Goal: Task Accomplishment & Management: Manage account settings

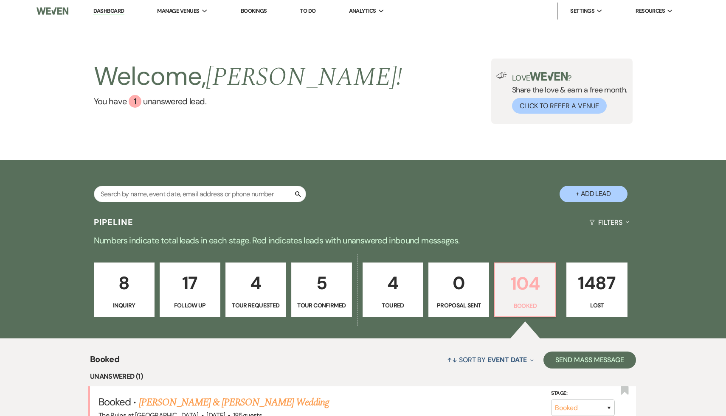
click at [519, 283] on p "104" at bounding box center [525, 283] width 50 height 28
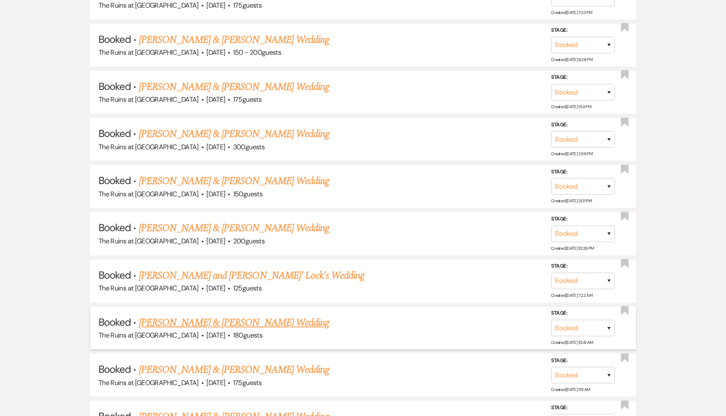
scroll to position [541, 0]
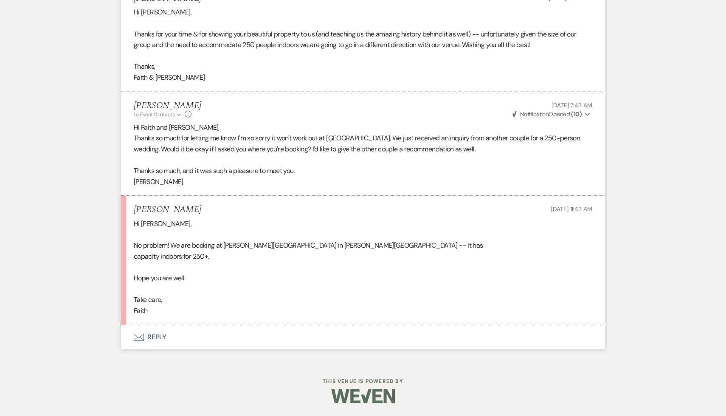
scroll to position [3052, 0]
click at [156, 339] on button "Envelope Reply" at bounding box center [363, 337] width 484 height 24
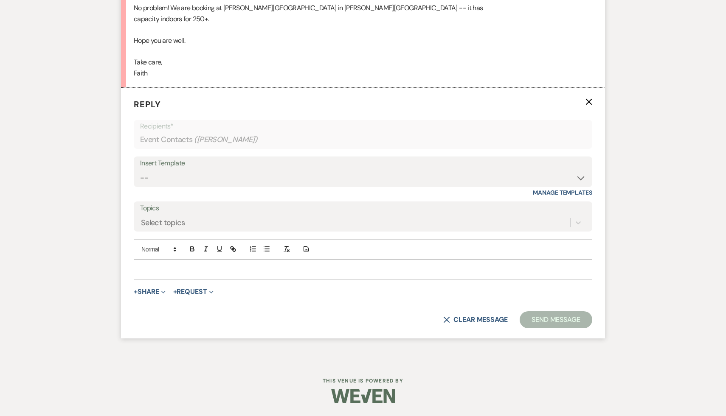
scroll to position [3289, 0]
click at [233, 272] on p at bounding box center [362, 269] width 445 height 9
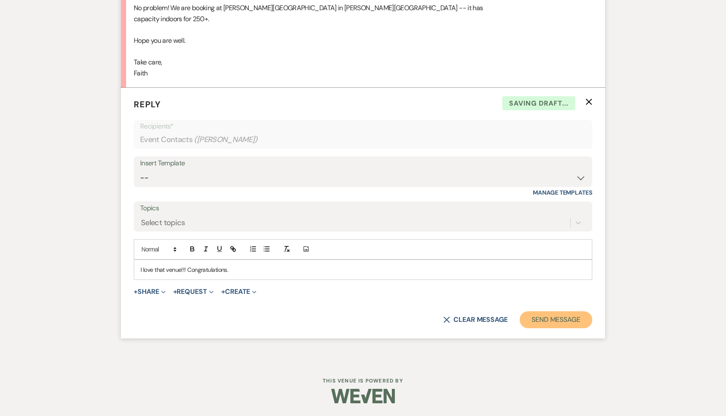
click at [555, 321] on button "Send Message" at bounding box center [555, 319] width 73 height 17
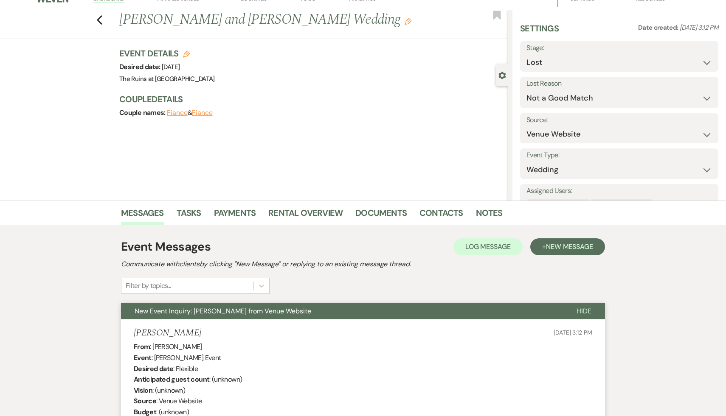
scroll to position [0, 0]
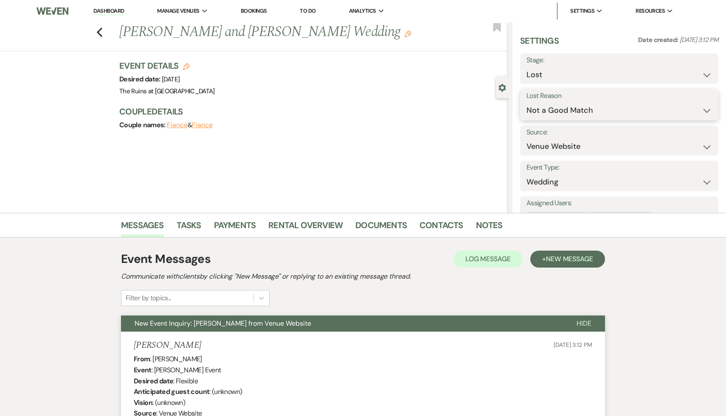
click at [707, 110] on select "Booked Elsewhere Budget Date Unavailable No Response Not a Good Match Capacity …" at bounding box center [618, 110] width 185 height 17
select select "6"
click at [704, 106] on button "Save" at bounding box center [696, 104] width 44 height 17
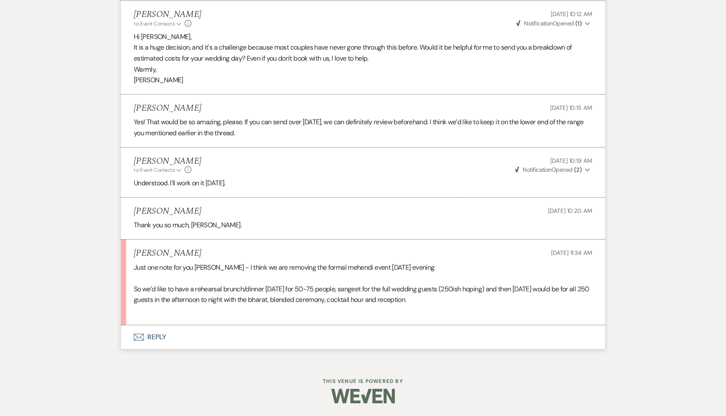
scroll to position [3138, 0]
click at [160, 337] on button "Envelope Reply" at bounding box center [363, 337] width 484 height 24
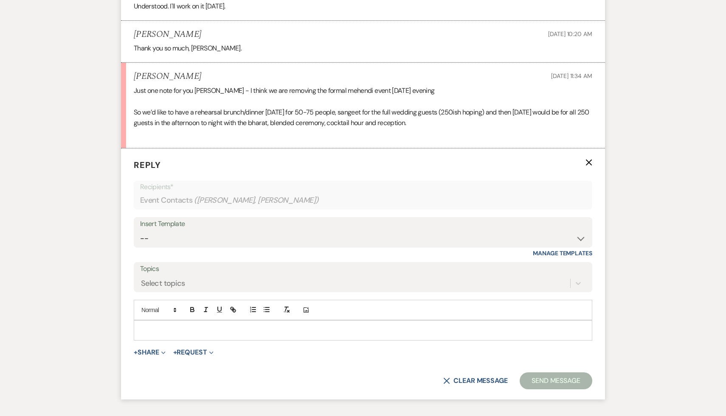
scroll to position [3355, 0]
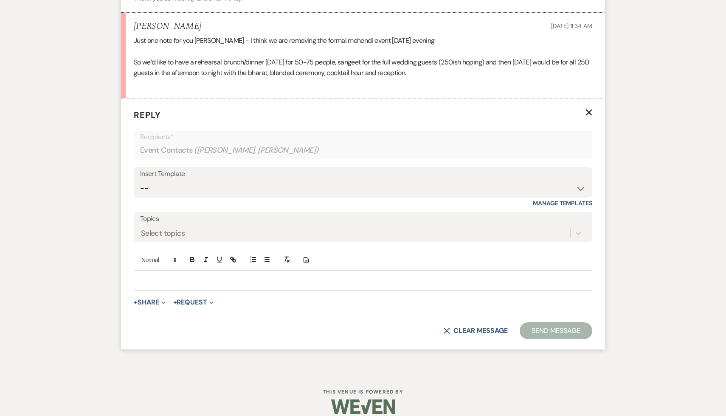
click at [183, 290] on div at bounding box center [362, 281] width 457 height 20
click at [545, 339] on button "Send Message" at bounding box center [555, 330] width 73 height 17
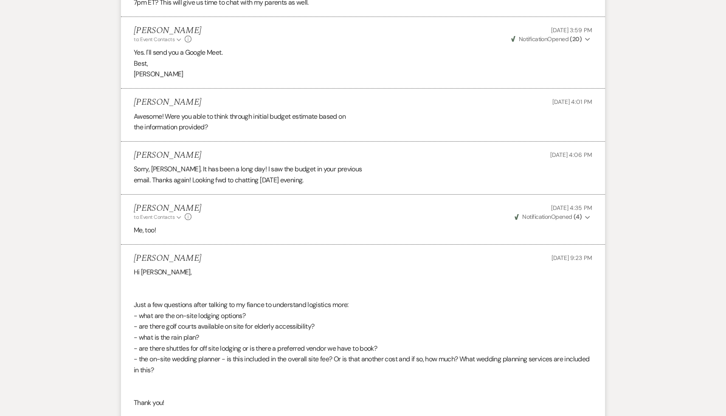
scroll to position [1881, 0]
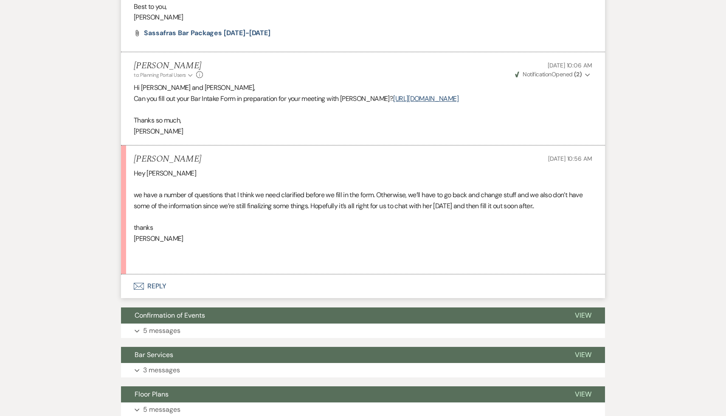
scroll to position [378, 0]
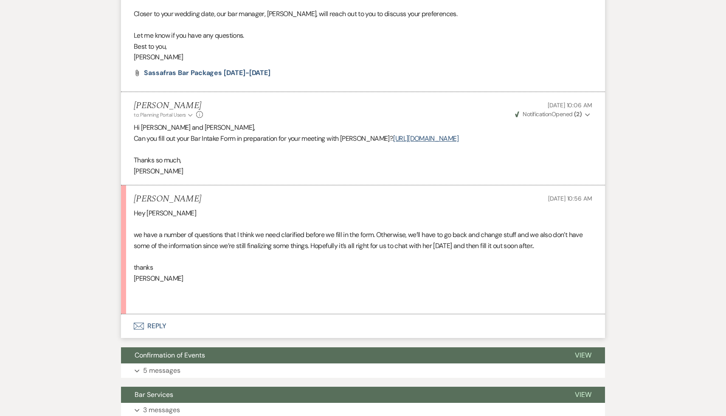
click at [158, 328] on button "Envelope Reply" at bounding box center [363, 326] width 484 height 24
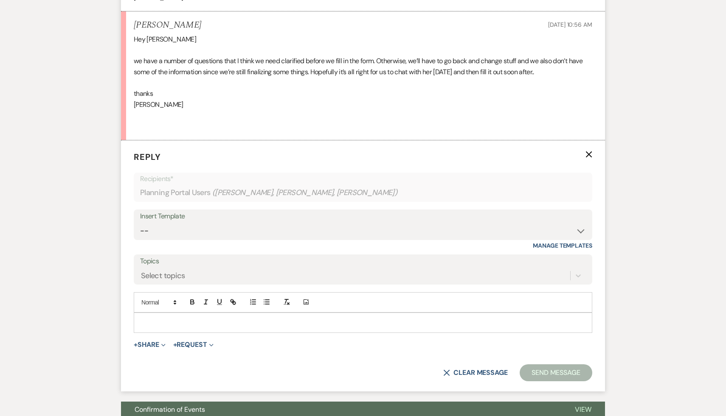
scroll to position [588, 0]
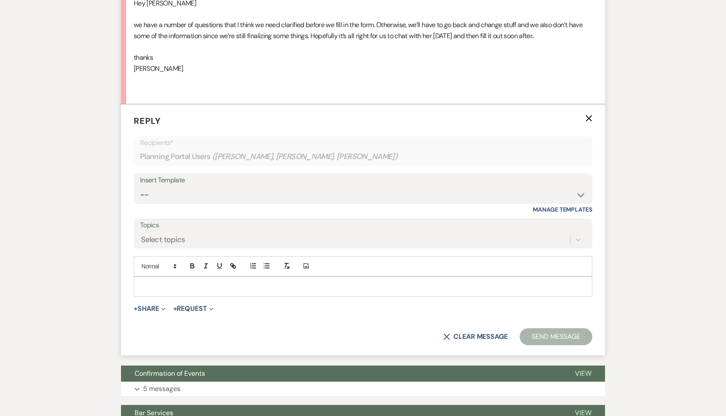
click at [207, 282] on p at bounding box center [362, 286] width 445 height 9
click at [547, 337] on button "Send Message" at bounding box center [555, 336] width 73 height 17
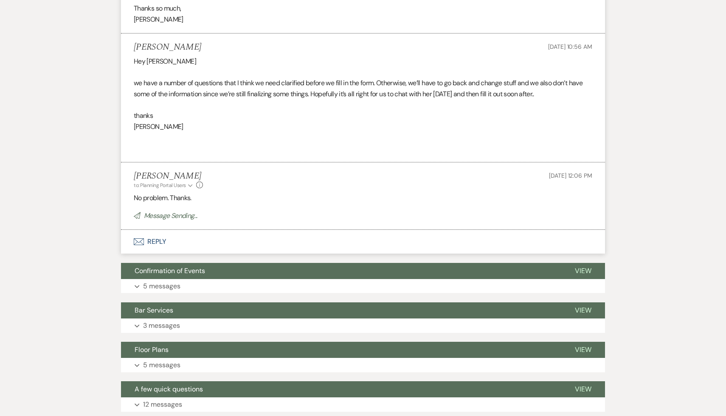
scroll to position [484, 0]
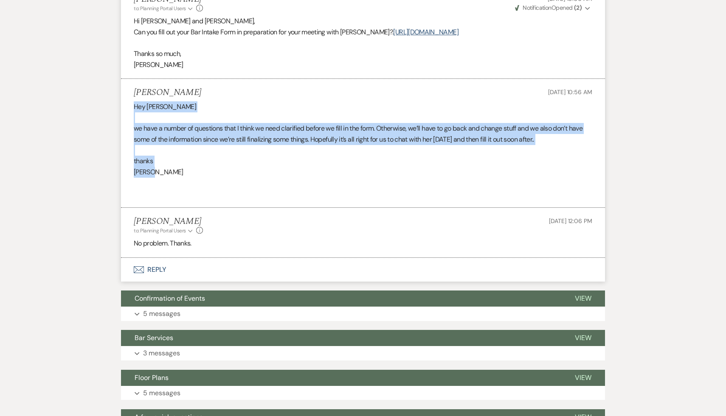
drag, startPoint x: 165, startPoint y: 173, endPoint x: 132, endPoint y: 107, distance: 73.3
click at [132, 107] on li "Lenore Shickmanter Aug 12, 2025, 10:56 AM Hey Carol we have a number of questio…" at bounding box center [363, 143] width 484 height 129
copy div "Hey Carol we have a number of questions that I think we need clarified before w…"
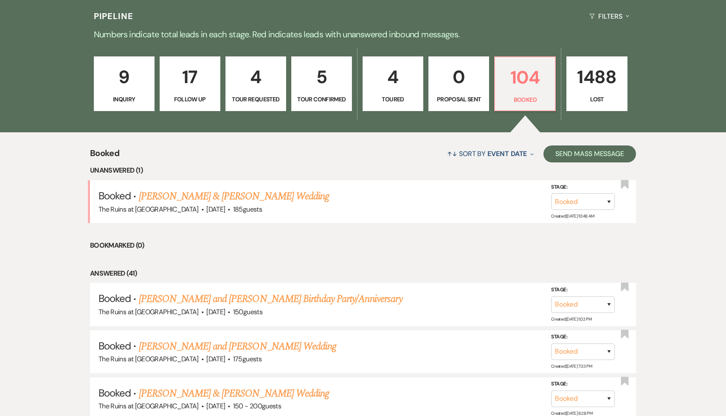
click at [118, 79] on p "9" at bounding box center [124, 77] width 50 height 28
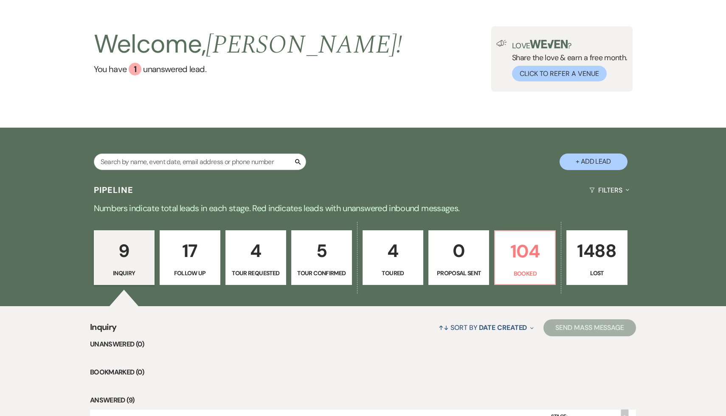
scroll to position [34, 0]
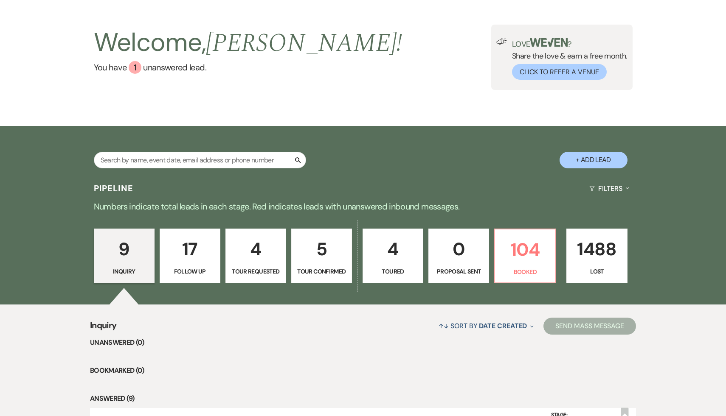
click at [596, 162] on button "+ Add Lead" at bounding box center [593, 160] width 68 height 17
select select "534"
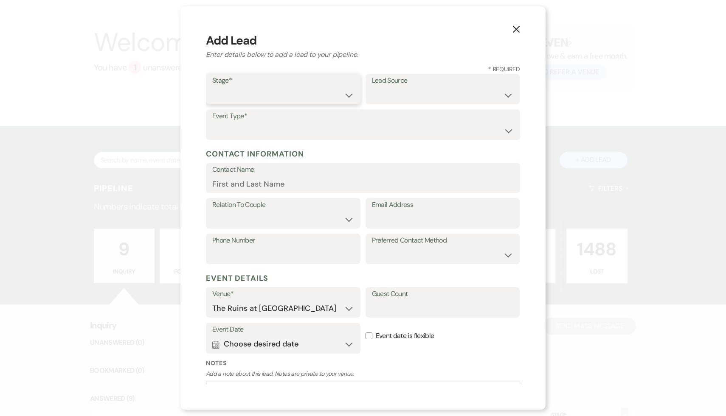
click at [348, 94] on select "Inquiry Follow Up Tour Requested Tour Confirmed Toured Proposal Sent Booked Lost" at bounding box center [283, 95] width 142 height 17
select select "1"
click at [507, 94] on select "Weven Venue Website Instagram Facebook Pinterest Google The Knot Wedding Wire H…" at bounding box center [443, 95] width 142 height 17
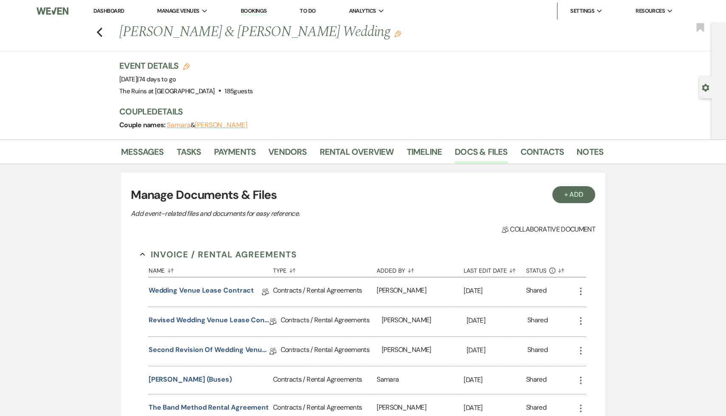
click at [109, 12] on link "Dashboard" at bounding box center [108, 10] width 31 height 7
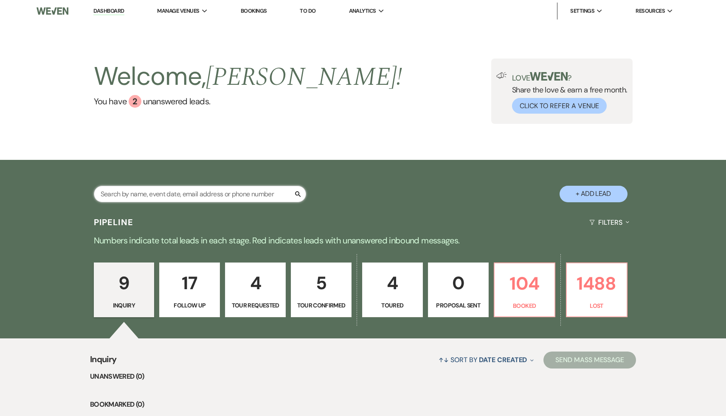
click at [221, 192] on input "text" at bounding box center [200, 194] width 212 height 17
type input "Bell"
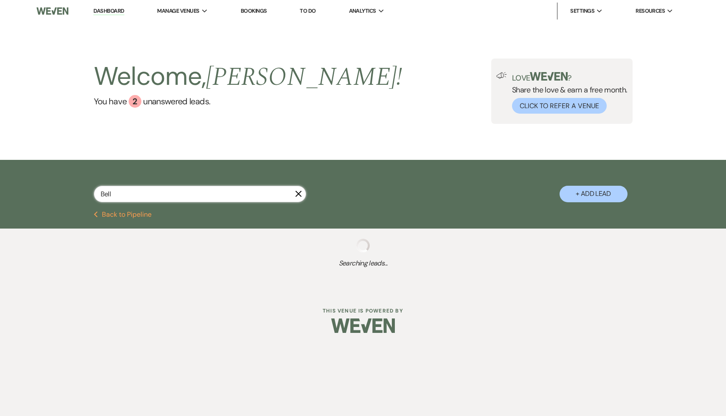
select select "8"
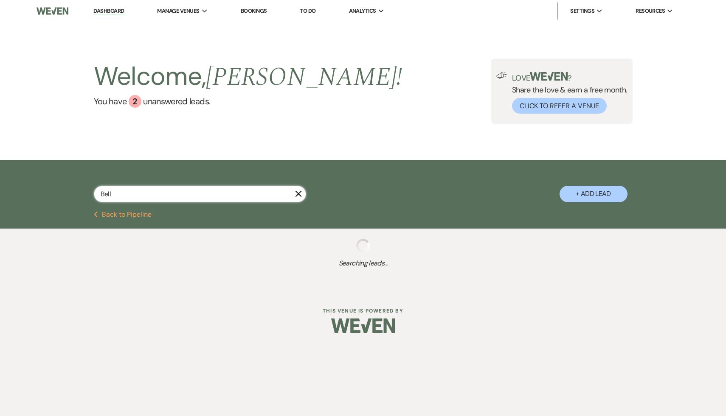
select select "7"
select select "8"
select select "5"
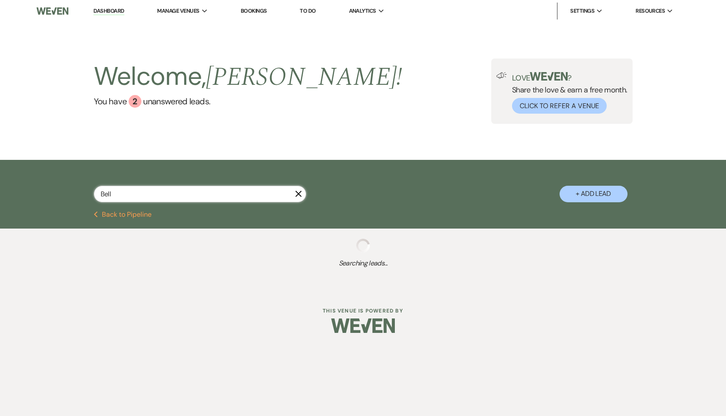
select select "8"
select select "5"
select select "8"
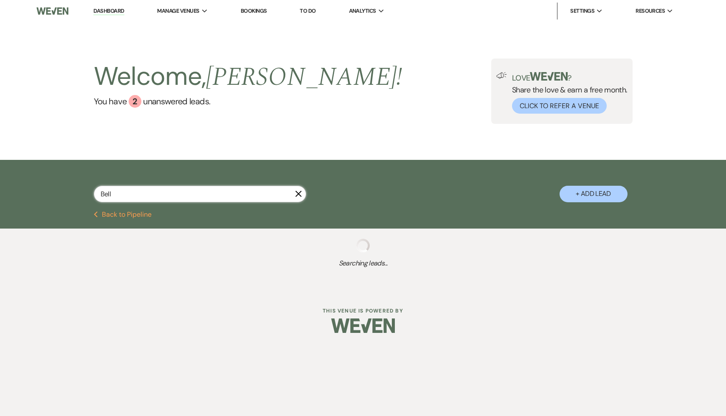
select select "4"
select select "8"
select select "5"
select select "8"
select select "5"
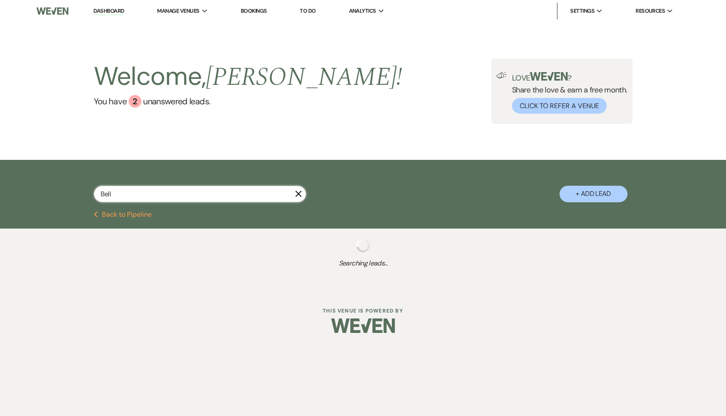
select select "8"
select select "5"
select select "8"
select select "5"
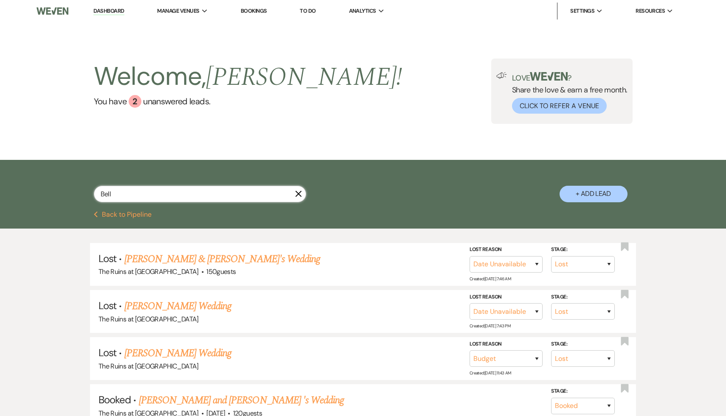
type input "Bell"
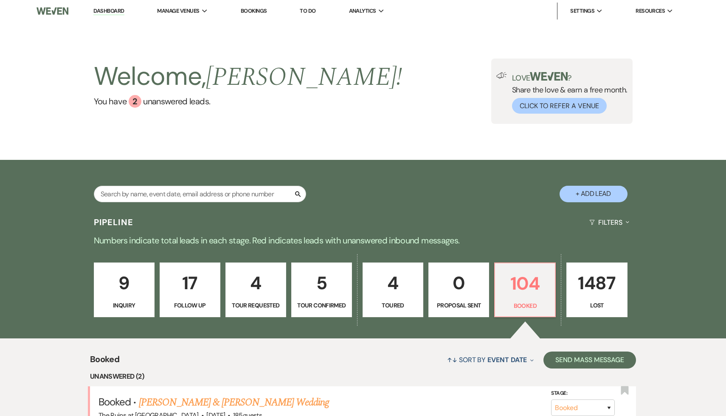
click at [598, 195] on button "+ Add Lead" at bounding box center [593, 194] width 68 height 17
select select "534"
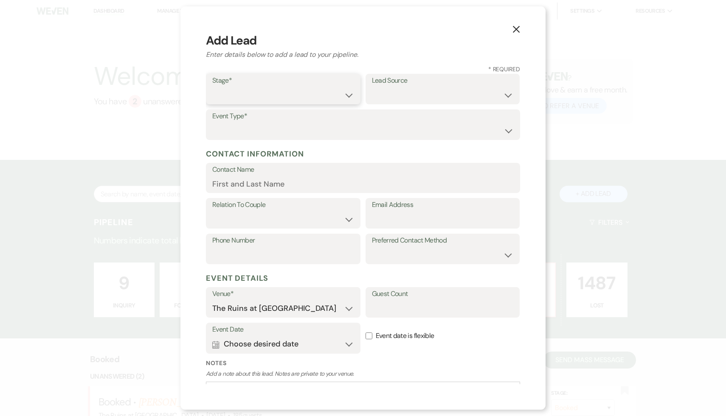
click at [347, 96] on select "Inquiry Follow Up Tour Requested Tour Confirmed Toured Proposal Sent Booked Lost" at bounding box center [283, 95] width 142 height 17
select select "1"
click at [509, 93] on select "Weven Venue Website Instagram Facebook Pinterest Google The Knot Wedding Wire H…" at bounding box center [443, 95] width 142 height 17
select select "20"
click at [507, 128] on select "Wedding Anniversary Party Baby Shower Bachelorette / Bachelor Party Birthday Pa…" at bounding box center [362, 131] width 301 height 17
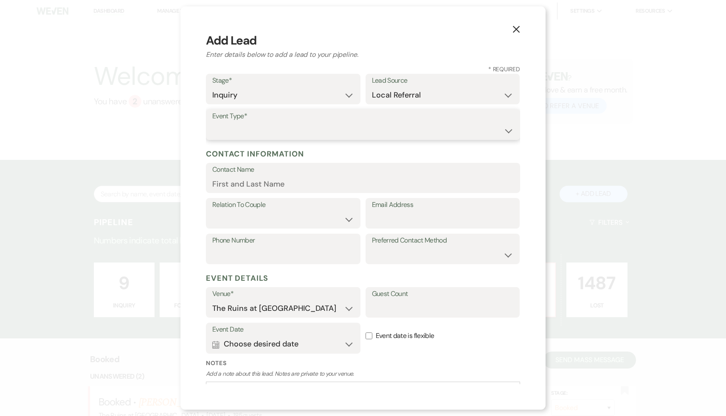
select select "1"
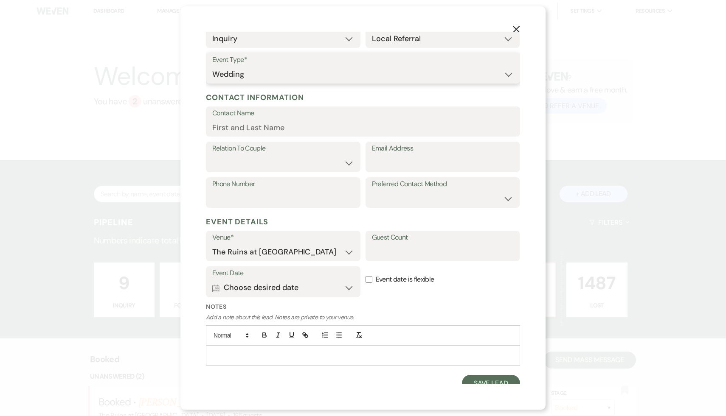
scroll to position [64, 0]
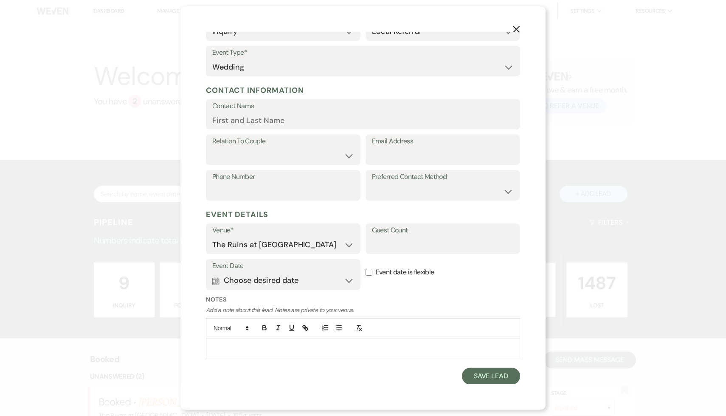
click at [253, 345] on p at bounding box center [363, 348] width 300 height 9
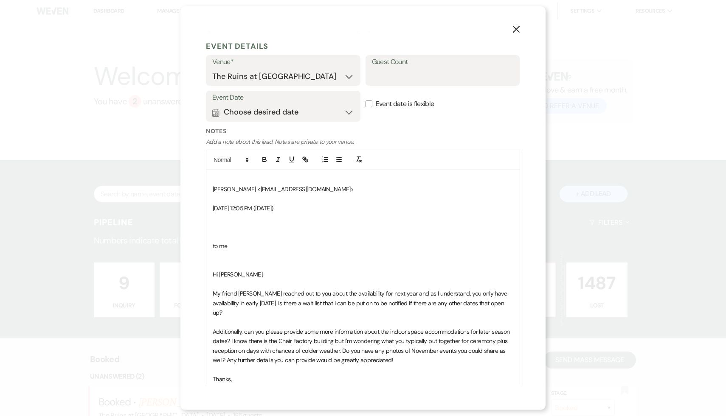
scroll to position [252, 0]
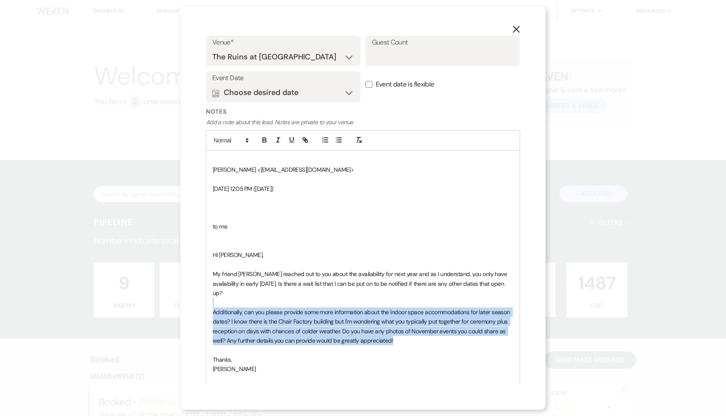
drag, startPoint x: 413, startPoint y: 344, endPoint x: 214, endPoint y: 306, distance: 202.6
click at [214, 306] on div "Sarah Gilly <sarahjeangilly@gmail.com> Mon, Aug 11, 12:05 PM (1 day ago) to me …" at bounding box center [362, 270] width 313 height 238
copy div "Additionally, can you please provide some more information about the indoor spa…"
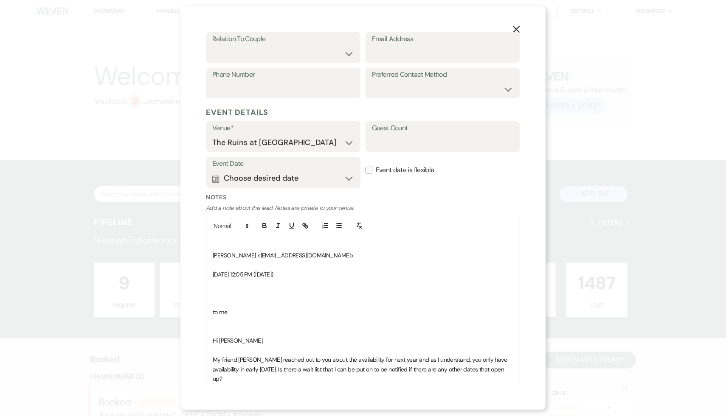
scroll to position [282, 0]
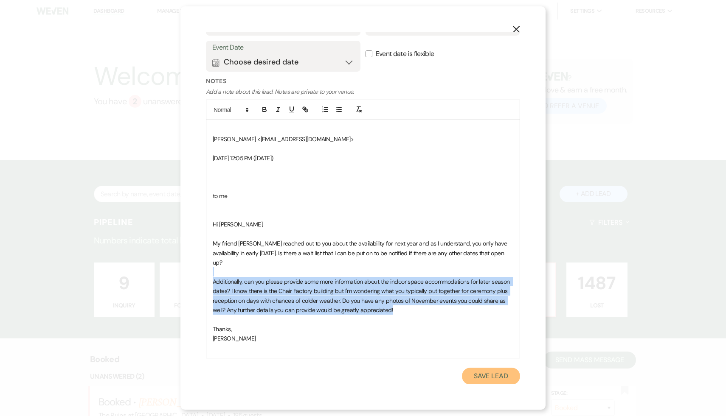
click at [495, 378] on button "Save Lead" at bounding box center [491, 376] width 58 height 17
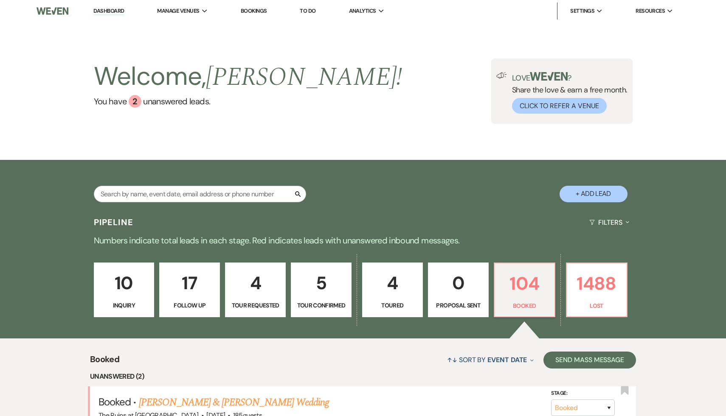
click at [592, 193] on button "+ Add Lead" at bounding box center [593, 194] width 68 height 17
select select "534"
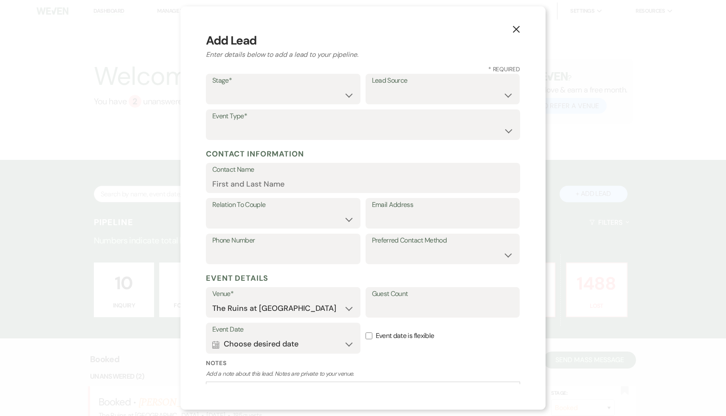
click at [516, 29] on use "button" at bounding box center [516, 29] width 7 height 7
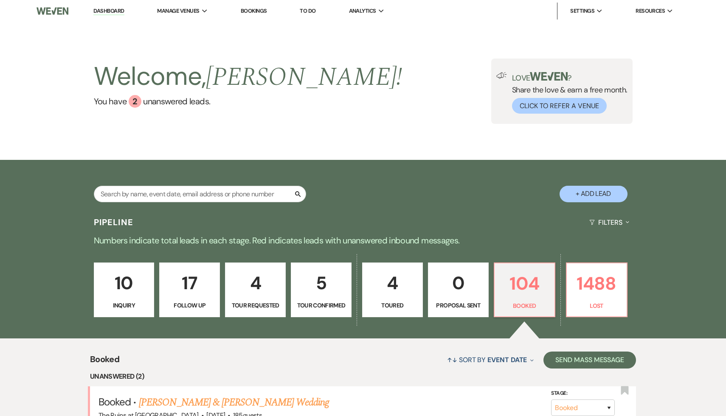
click at [126, 288] on p "10" at bounding box center [124, 283] width 50 height 28
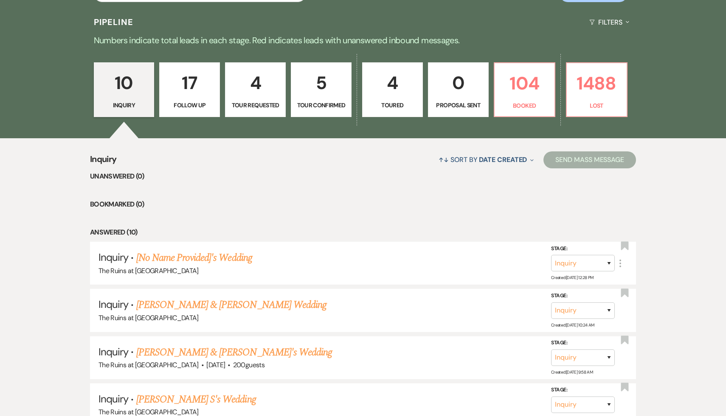
scroll to position [199, 0]
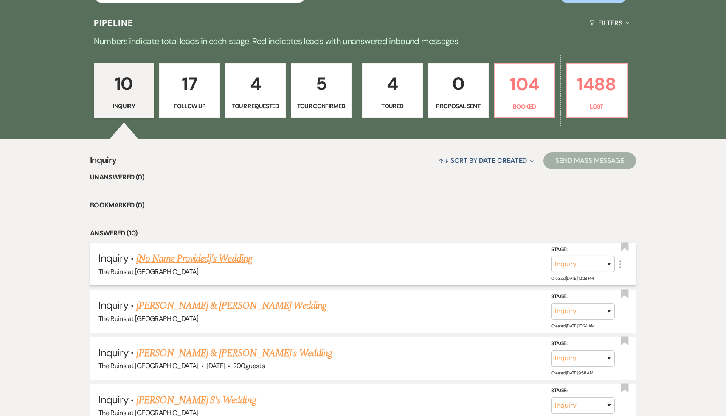
click at [236, 255] on link "[No Name Provided]'s Wedding" at bounding box center [194, 258] width 116 height 15
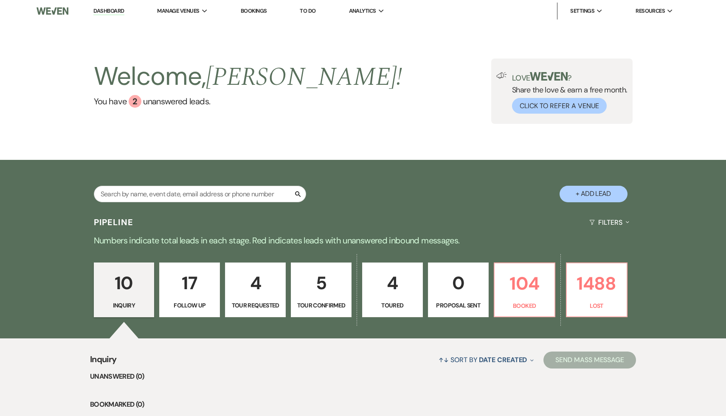
select select "20"
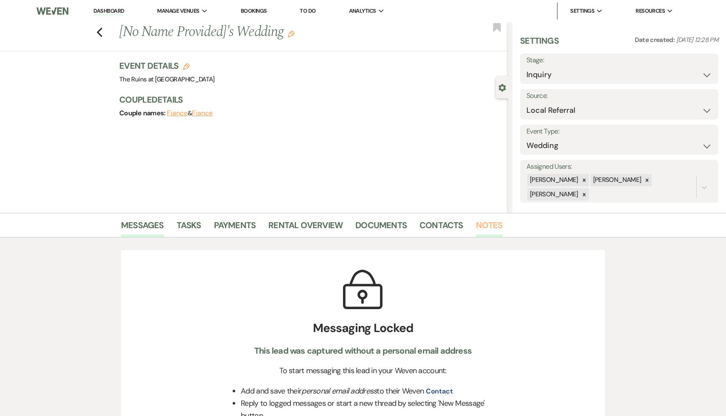
click at [489, 227] on link "Notes" at bounding box center [489, 228] width 27 height 19
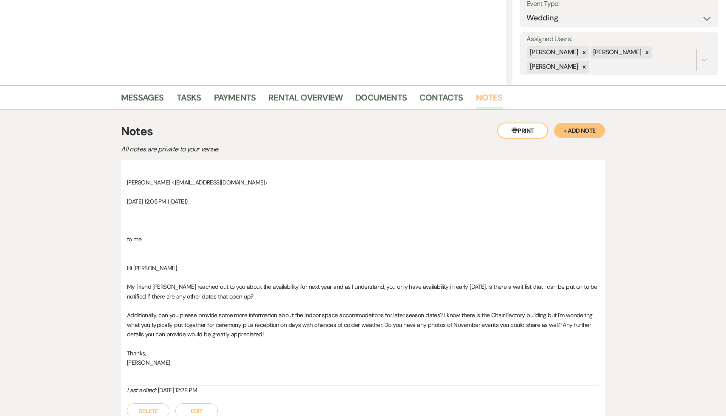
scroll to position [206, 0]
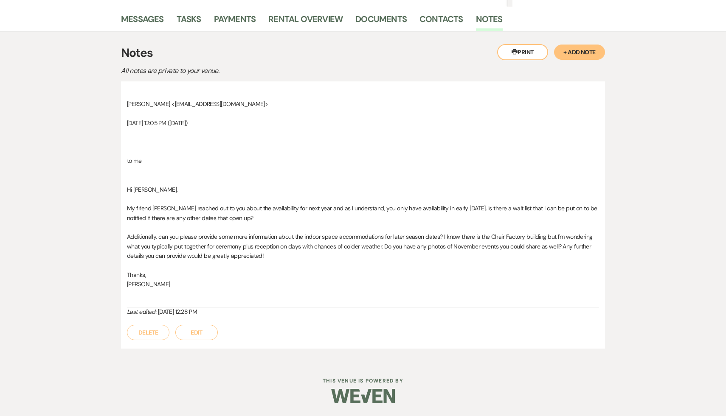
click at [299, 301] on div "Sarah Gilly <sarahjeangilly@gmail.com> Mon, Aug 11, 12:05 PM (1 day ago) to me …" at bounding box center [363, 199] width 472 height 218
drag, startPoint x: 223, startPoint y: 103, endPoint x: 158, endPoint y: 101, distance: 65.0
click at [158, 101] on span "Sarah Gilly <sarahjeangilly@gmail.com>" at bounding box center [197, 104] width 141 height 8
copy span "sarahjeangilly@gmail.com"
click at [439, 20] on link "Contacts" at bounding box center [441, 21] width 44 height 19
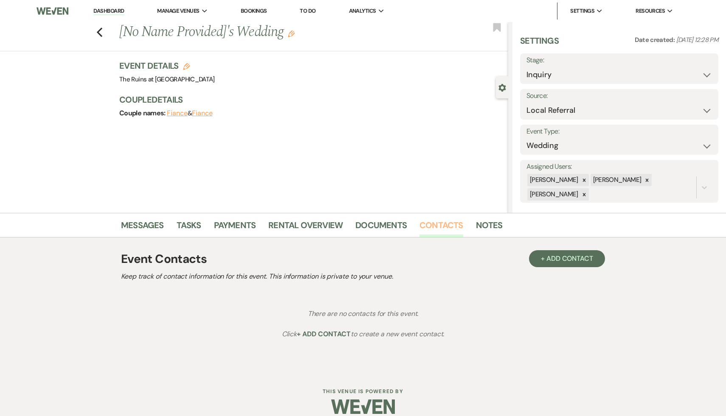
click at [441, 225] on link "Contacts" at bounding box center [441, 228] width 44 height 19
click at [543, 257] on button "+ Add Contact" at bounding box center [567, 258] width 76 height 17
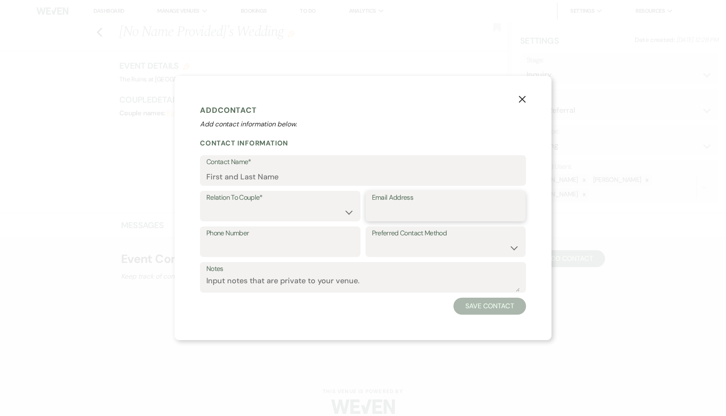
click at [397, 211] on input "Email Address" at bounding box center [446, 212] width 148 height 17
paste input "sarahjeangilly@gmail.com"
drag, startPoint x: 489, startPoint y: 214, endPoint x: 377, endPoint y: 206, distance: 112.3
click at [377, 206] on input "sarahjeangilly@gmail.com" at bounding box center [446, 212] width 148 height 17
type input "sarahjeangilly@gmail.com"
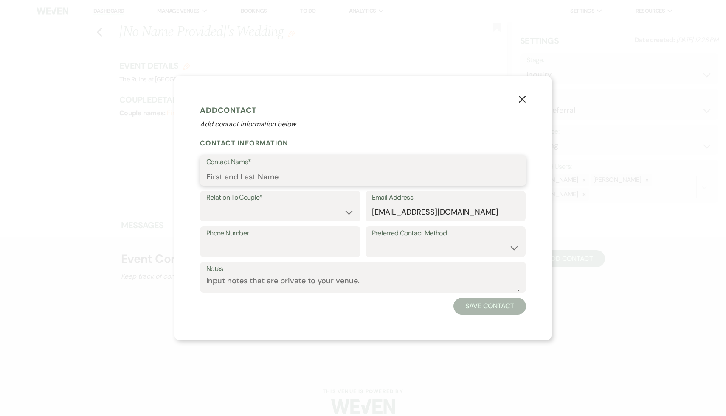
click at [288, 176] on input "Contact Name*" at bounding box center [362, 176] width 313 height 17
type input "Sarah Gilly"
click at [347, 212] on select "Couple Planner Parent of Couple Family Member Friend Other" at bounding box center [280, 212] width 148 height 17
select select "1"
click at [485, 305] on button "Save Contact" at bounding box center [489, 306] width 73 height 17
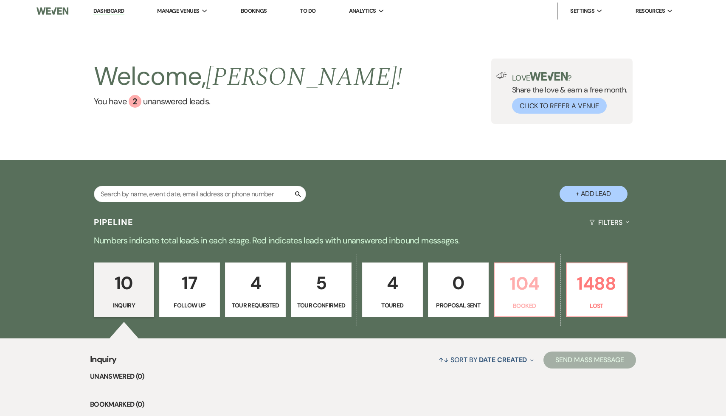
click at [526, 277] on p "104" at bounding box center [524, 283] width 50 height 28
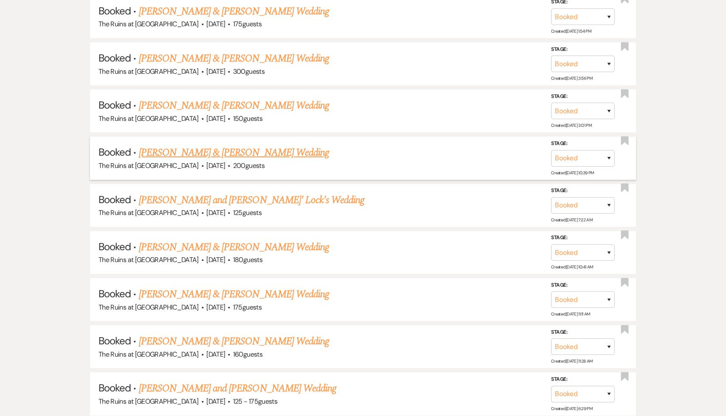
scroll to position [638, 0]
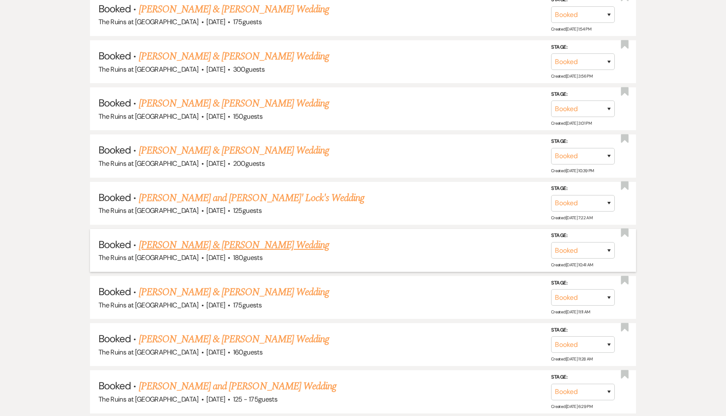
click at [243, 239] on link "[PERSON_NAME] & [PERSON_NAME] Wedding" at bounding box center [234, 245] width 190 height 15
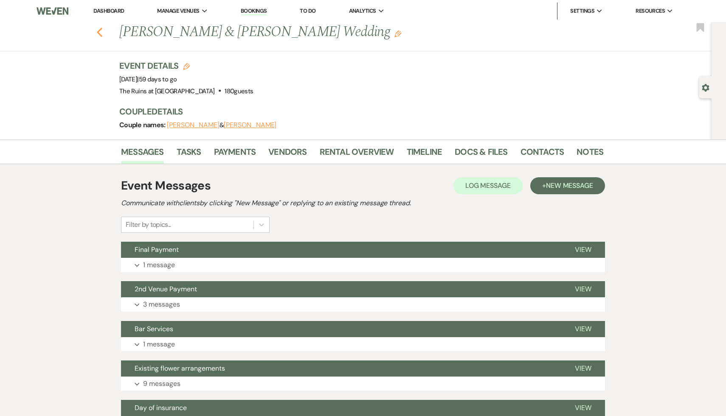
click at [97, 30] on icon "Previous" at bounding box center [99, 32] width 6 height 10
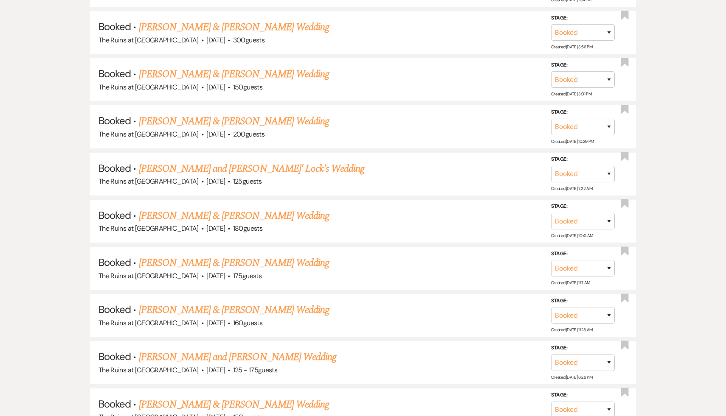
scroll to position [657, 0]
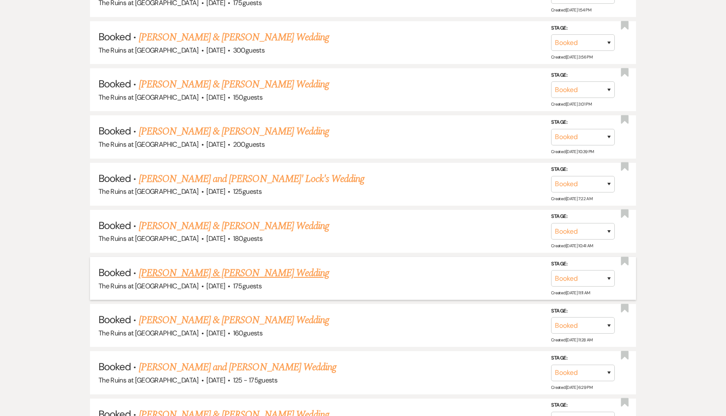
click at [218, 267] on link "[PERSON_NAME] & [PERSON_NAME] Wedding" at bounding box center [234, 273] width 190 height 15
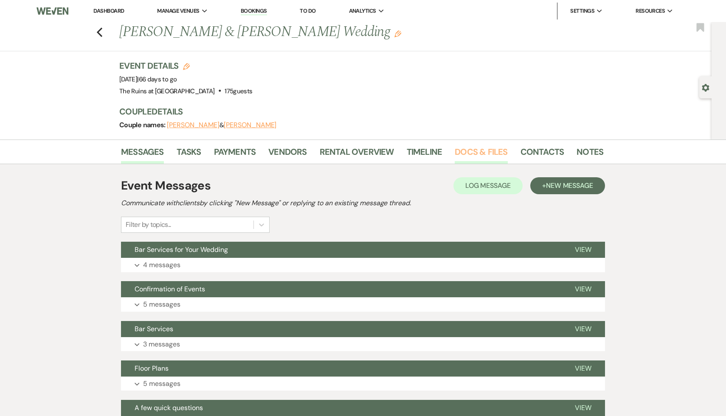
click at [483, 150] on link "Docs & Files" at bounding box center [480, 154] width 53 height 19
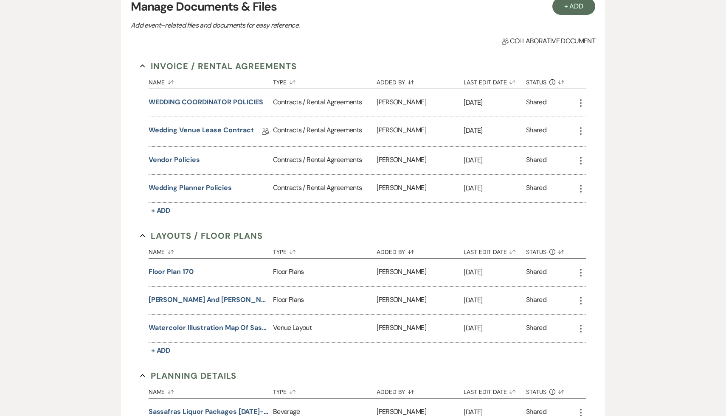
scroll to position [180, 0]
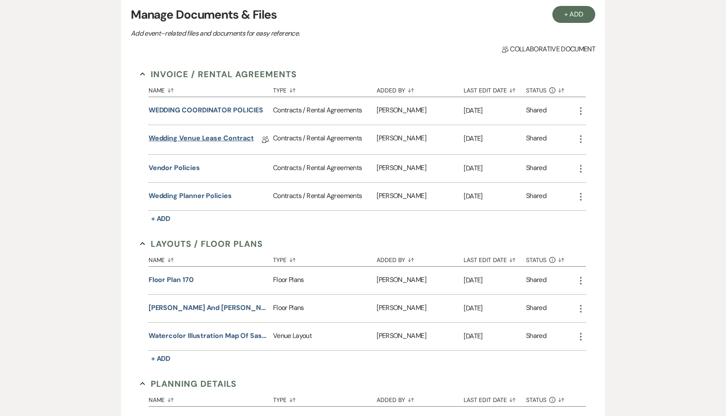
click at [236, 138] on link "Wedding Venue Lease Contract" at bounding box center [201, 139] width 105 height 13
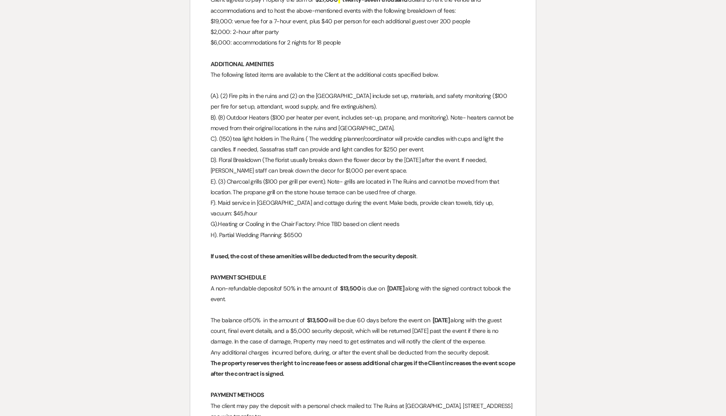
scroll to position [1183, 0]
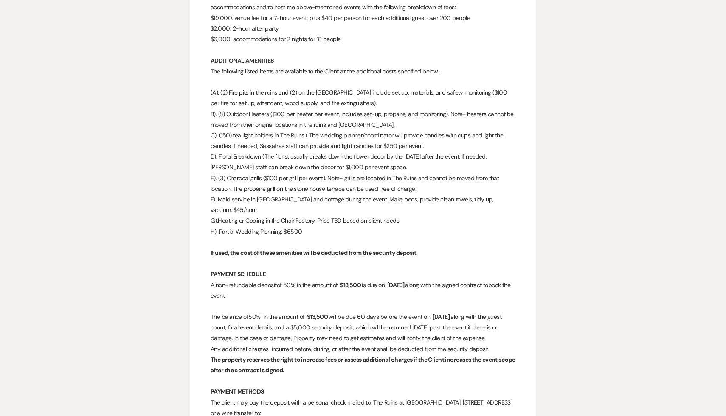
click at [342, 364] on p "The property reserves the right to increase fees or assess additional charges i…" at bounding box center [362, 365] width 305 height 21
click at [340, 376] on p at bounding box center [362, 381] width 305 height 11
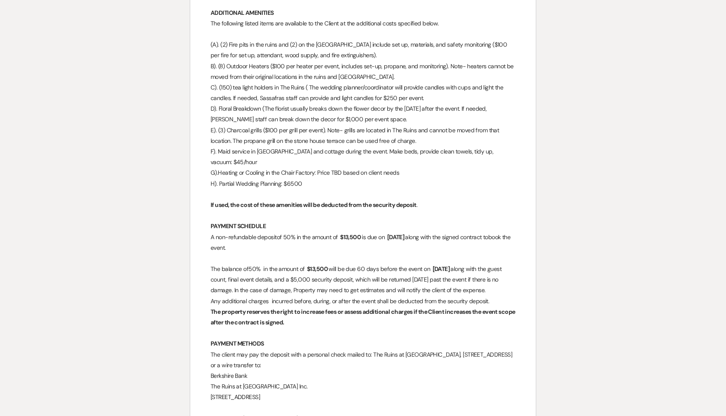
scroll to position [1232, 0]
click at [340, 380] on p "The Ruins at Sassafras Farm Inc." at bounding box center [362, 385] width 305 height 11
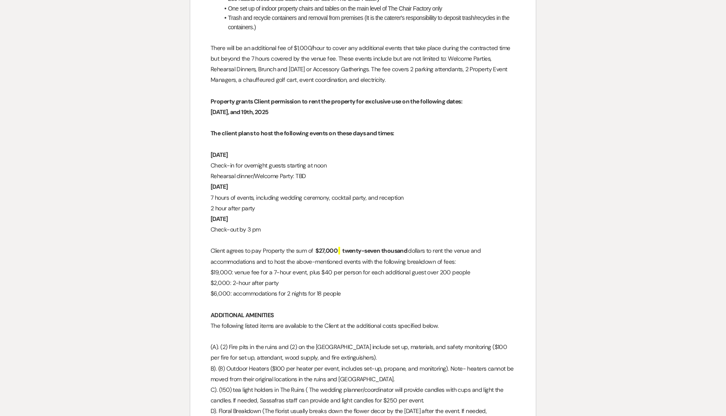
scroll to position [929, 0]
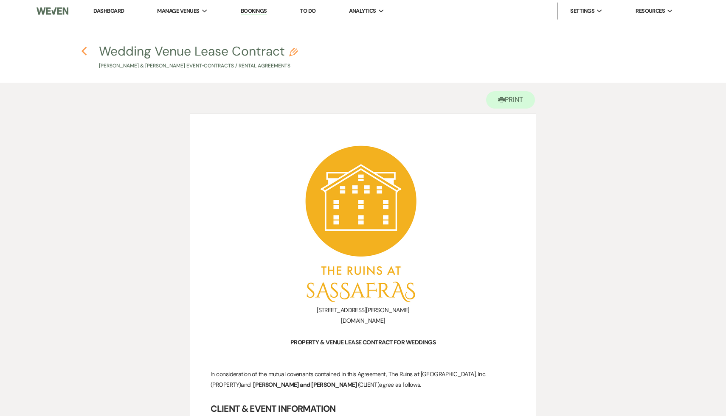
click at [82, 50] on icon "Previous" at bounding box center [84, 51] width 6 height 10
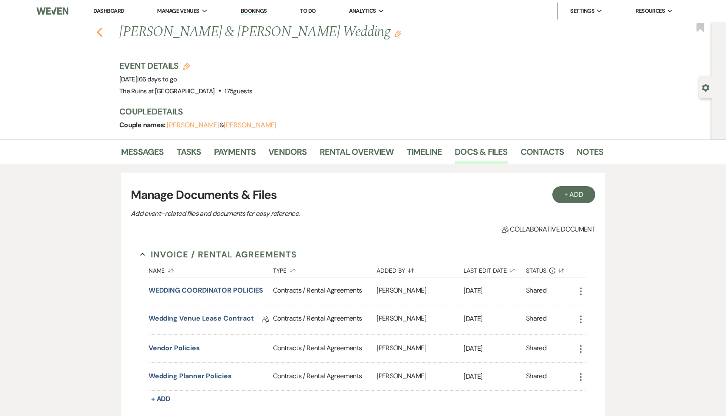
click at [99, 31] on use "button" at bounding box center [100, 32] width 6 height 9
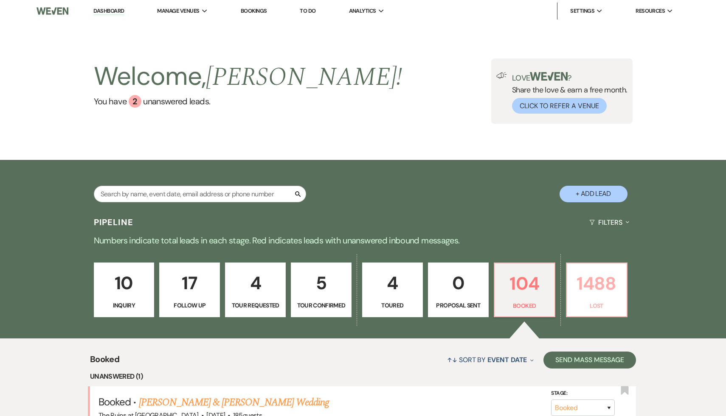
click at [607, 278] on p "1488" at bounding box center [597, 283] width 50 height 28
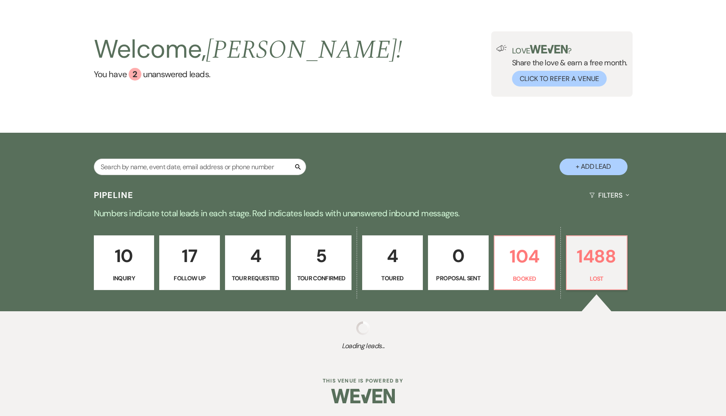
select select "8"
select select "6"
select select "8"
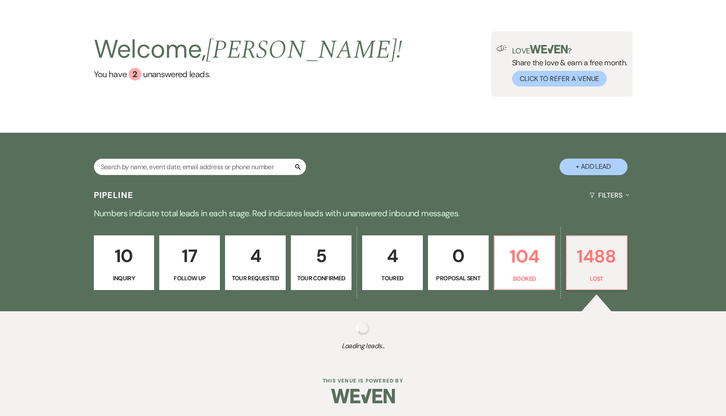
select select "8"
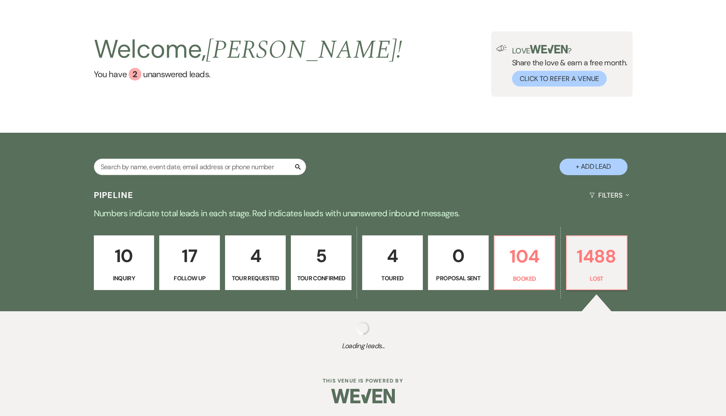
select select "8"
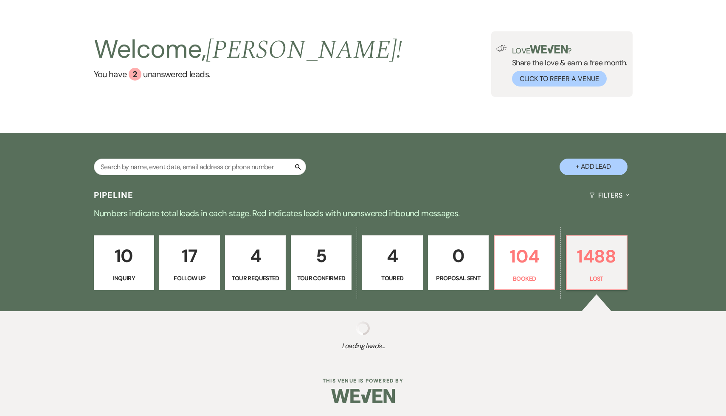
select select "8"
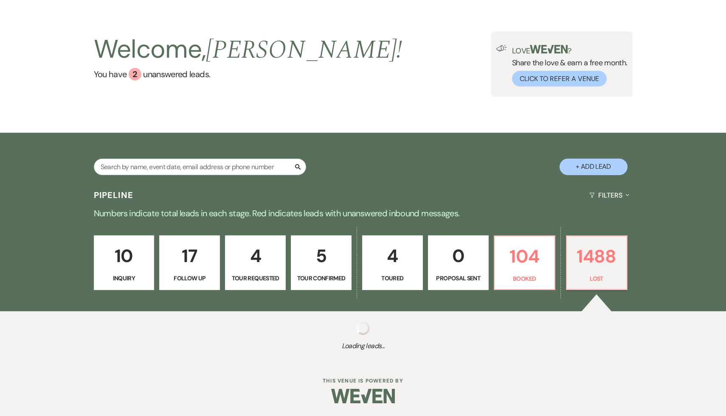
select select "8"
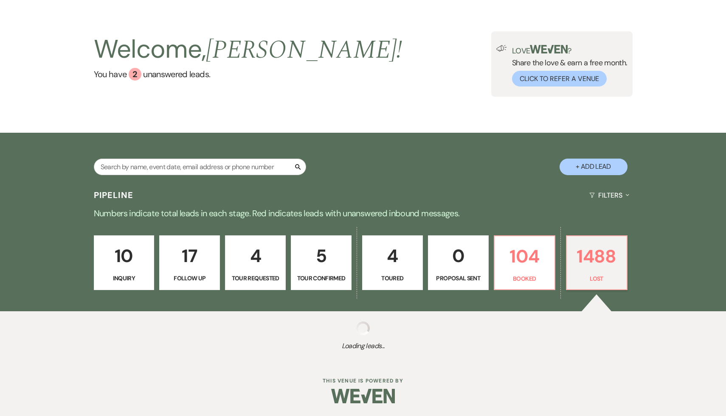
select select "8"
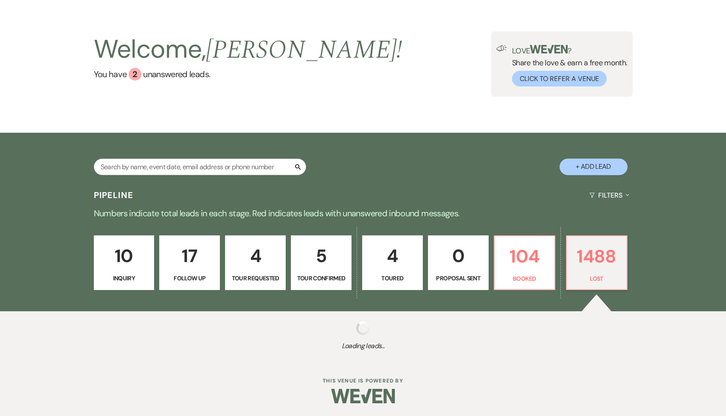
select select "8"
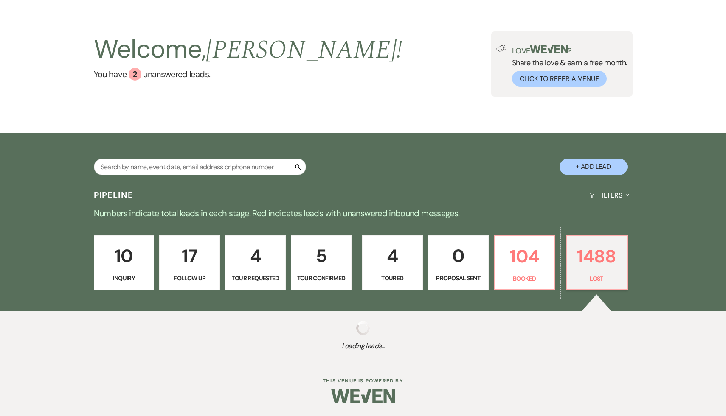
select select "5"
select select "8"
select select "7"
select select "8"
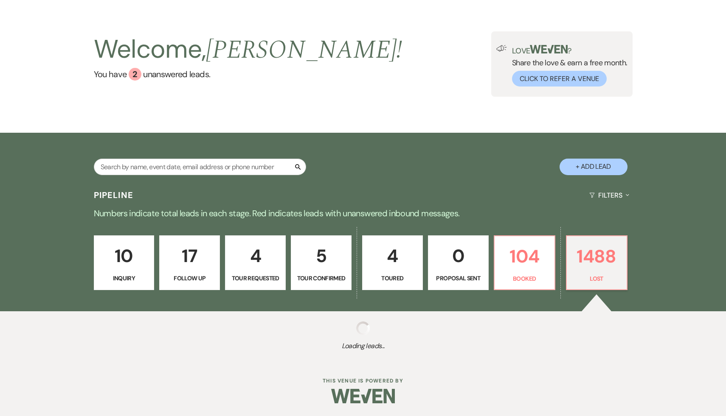
select select "8"
select select "7"
select select "8"
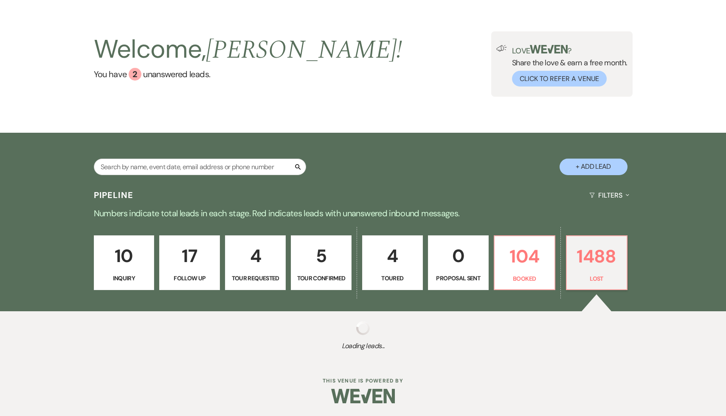
select select "8"
select select "7"
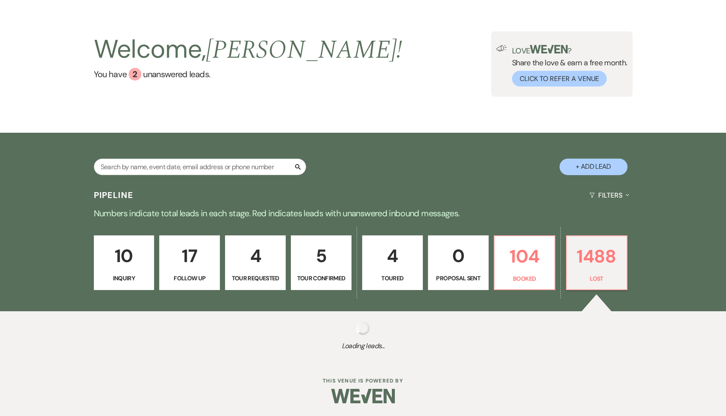
select select "8"
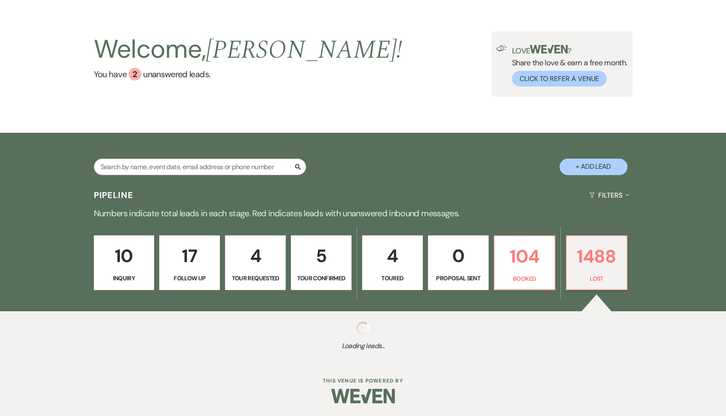
select select "8"
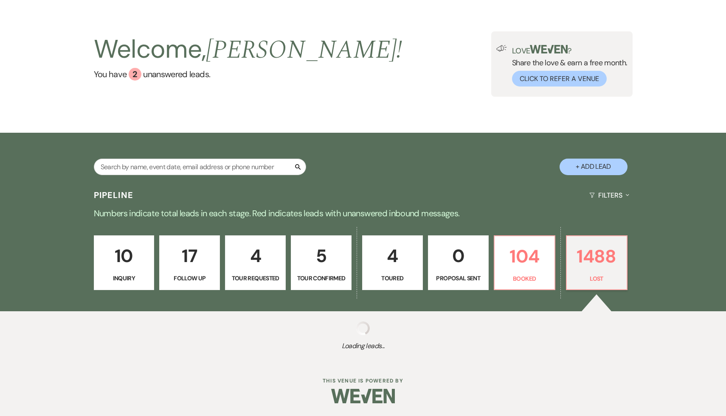
select select "8"
select select "5"
select select "8"
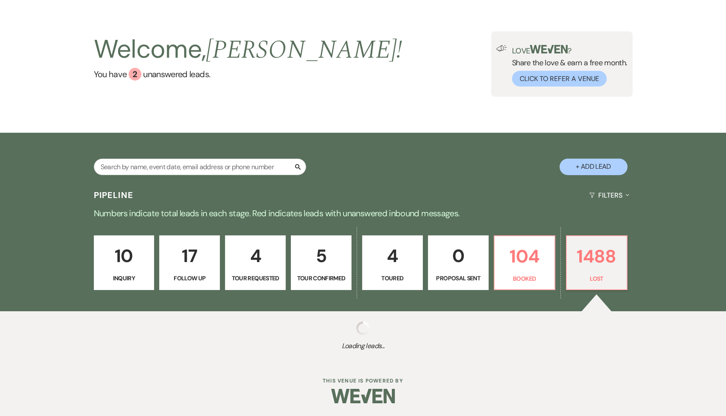
select select "8"
select select "6"
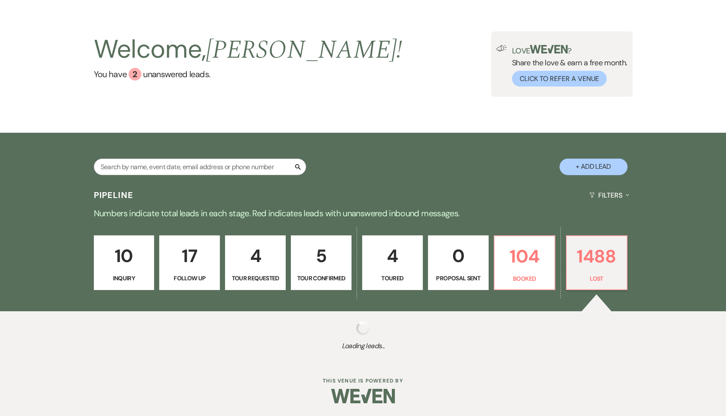
select select "8"
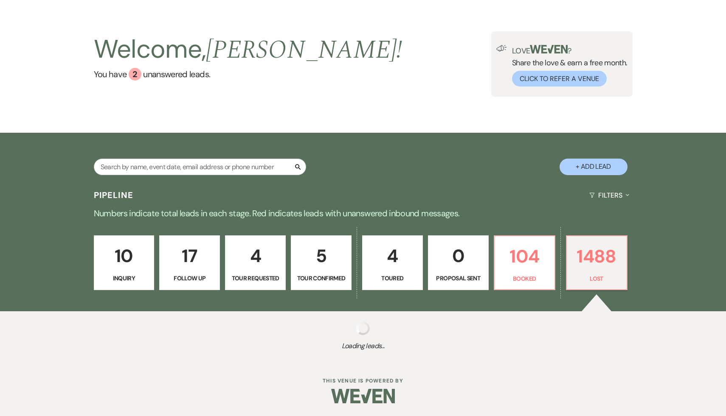
select select "8"
select select "7"
select select "8"
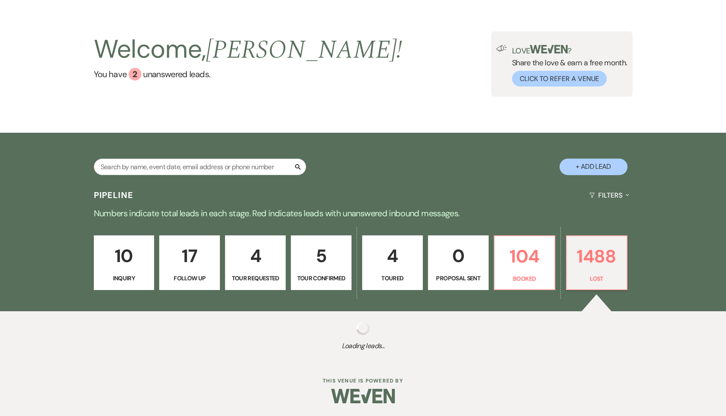
select select "8"
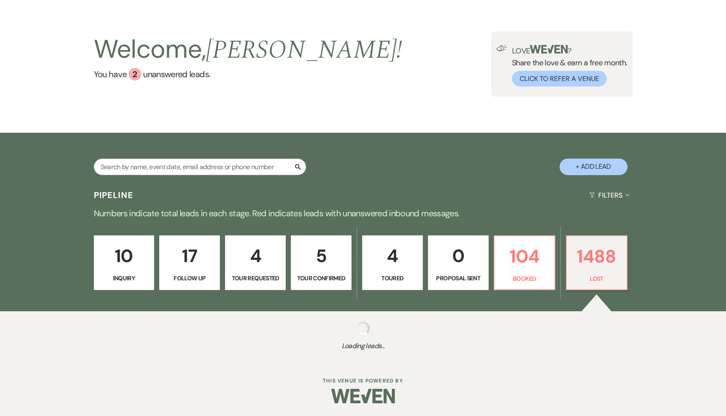
select select "8"
select select "5"
select select "8"
select select "7"
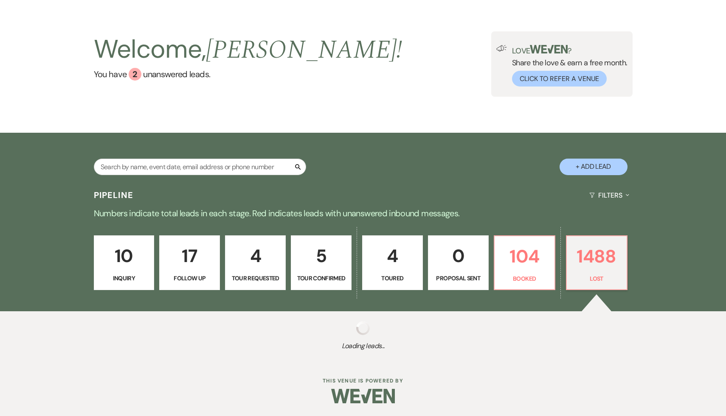
select select "8"
select select "7"
select select "8"
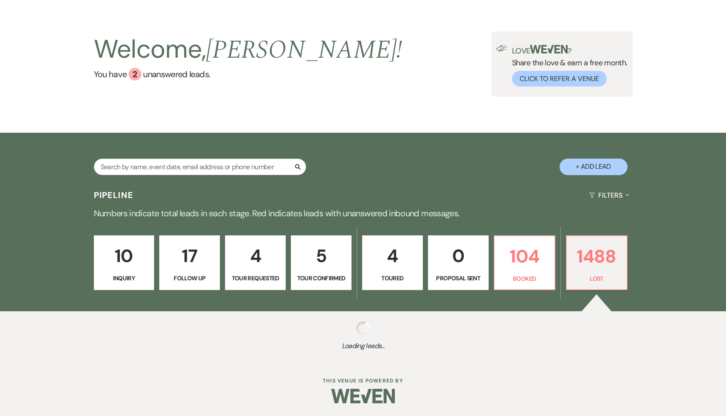
select select "8"
select select "7"
select select "8"
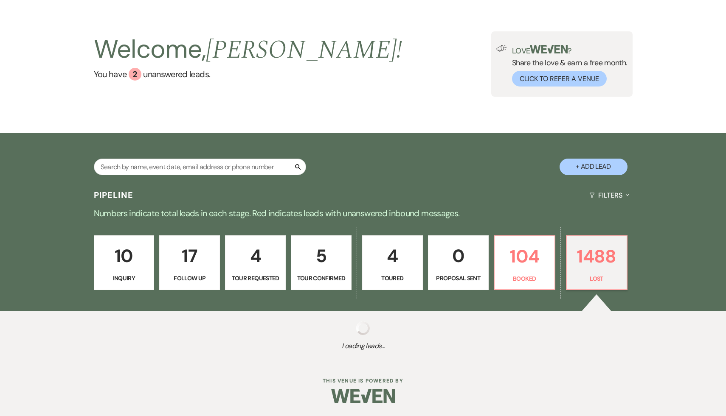
select select "8"
select select "10"
select select "8"
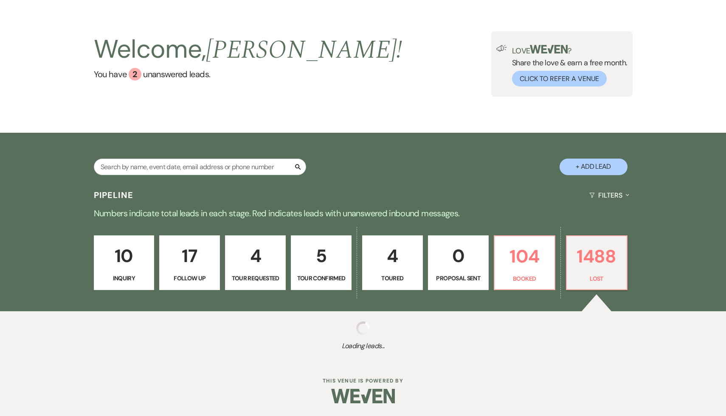
select select "5"
select select "8"
select select "7"
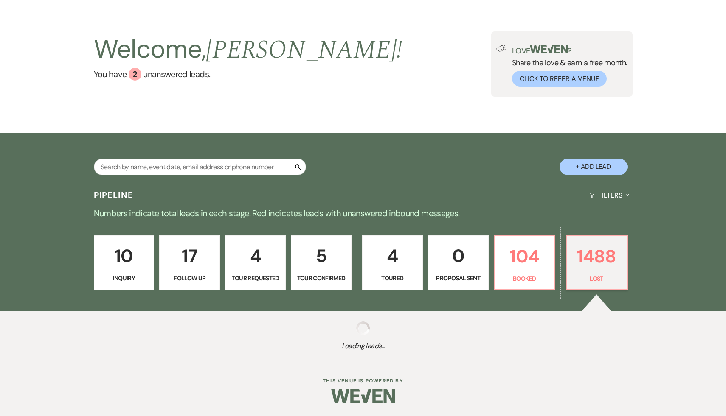
select select "8"
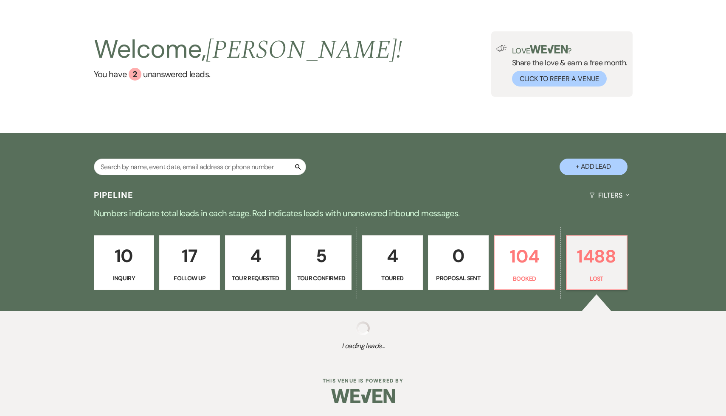
select select "8"
select select "7"
select select "8"
select select "7"
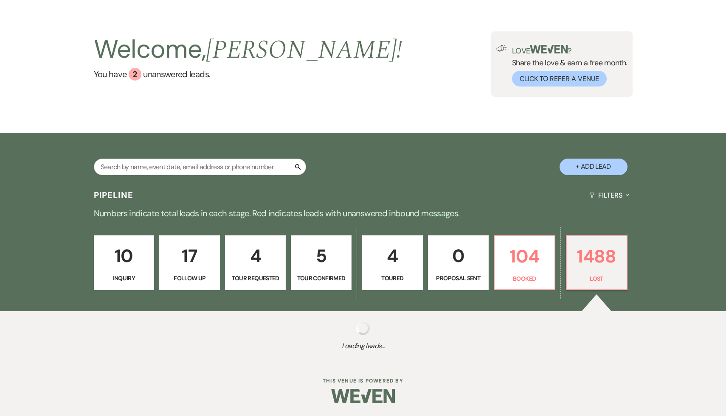
select select "8"
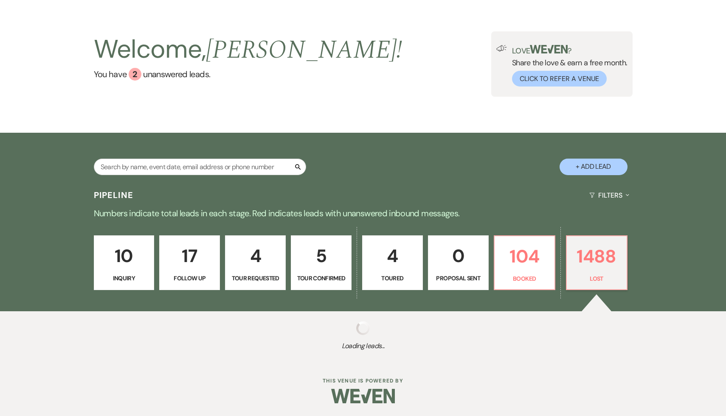
select select "7"
select select "8"
select select "5"
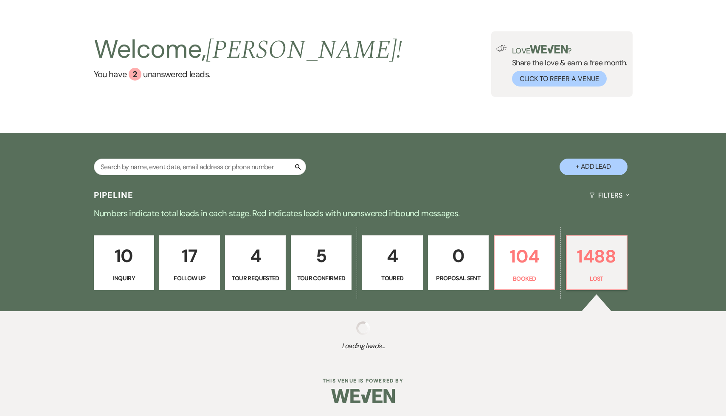
select select "8"
select select "7"
select select "8"
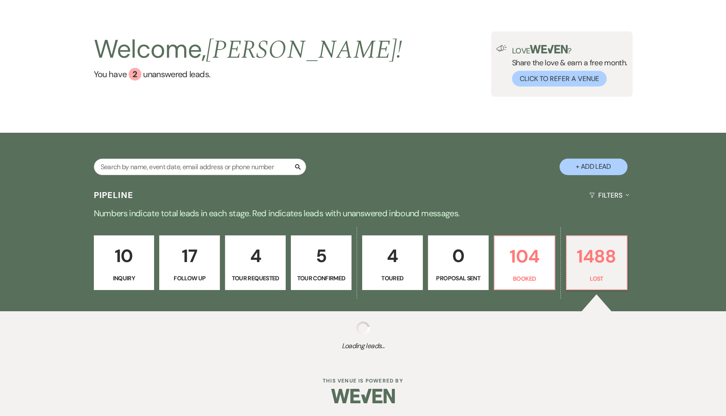
select select "8"
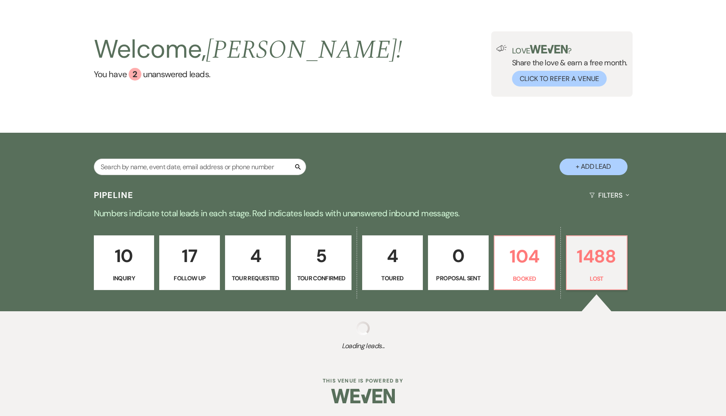
select select "8"
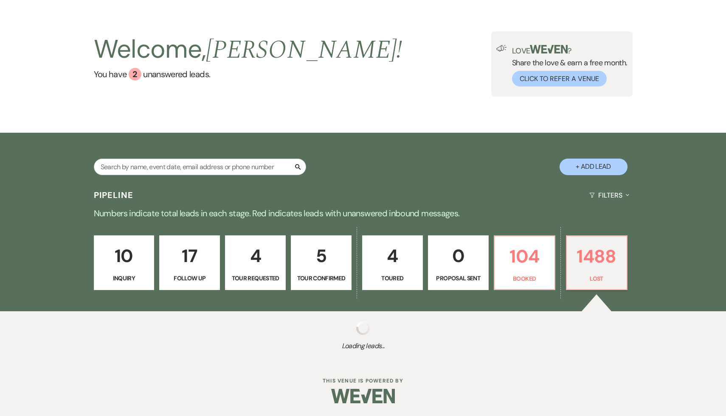
select select "8"
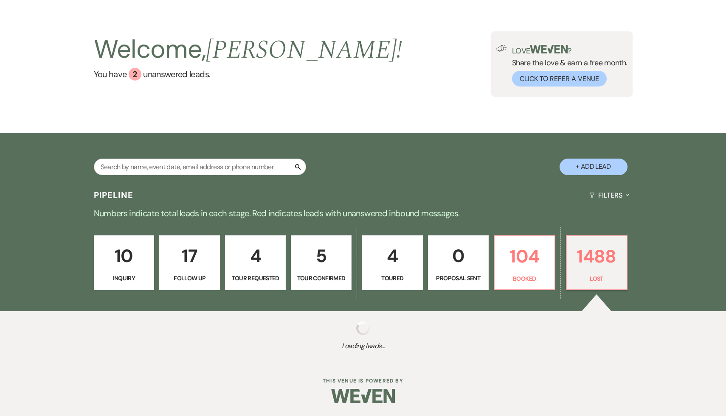
select select "8"
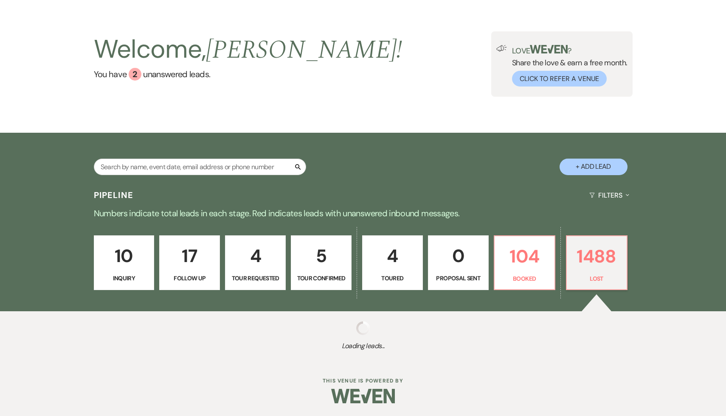
select select "8"
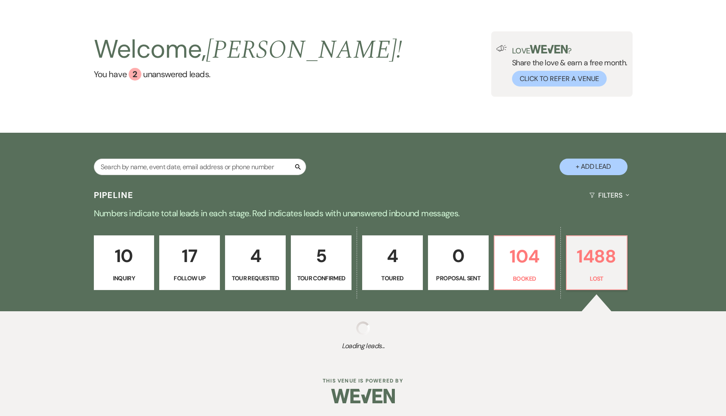
select select "8"
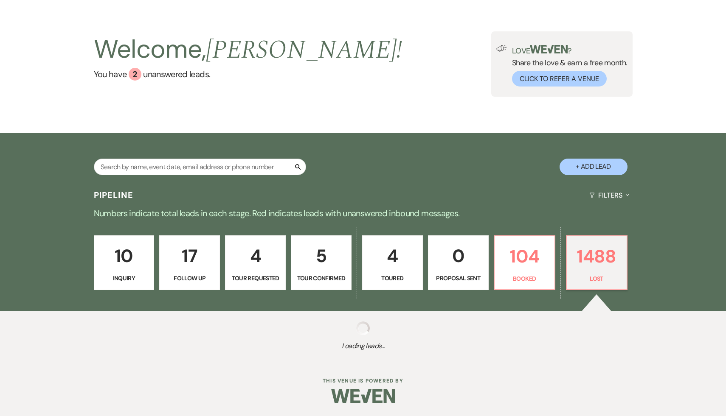
select select "8"
select select "7"
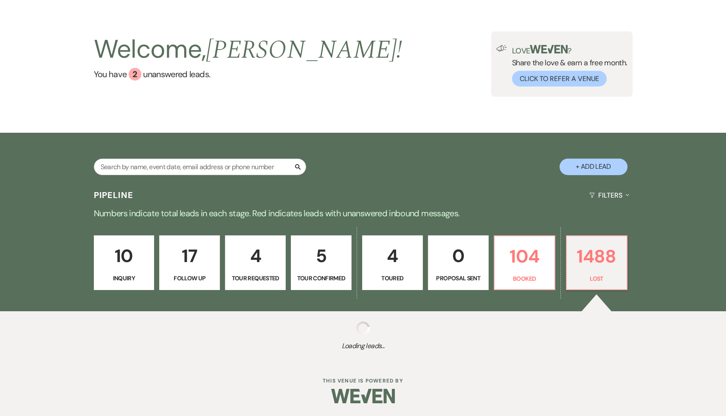
select select "8"
select select "7"
select select "8"
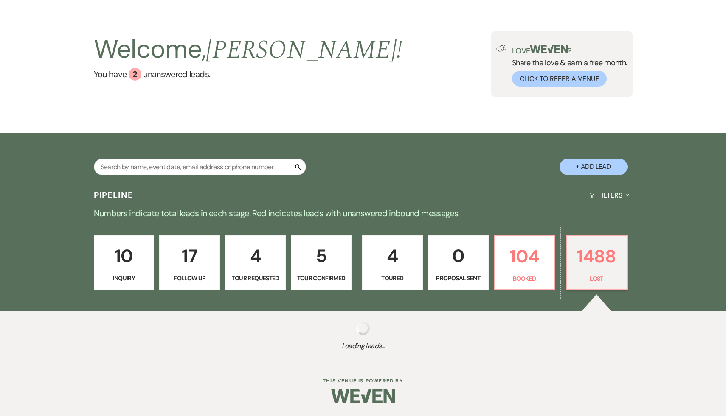
select select "5"
select select "8"
select select "7"
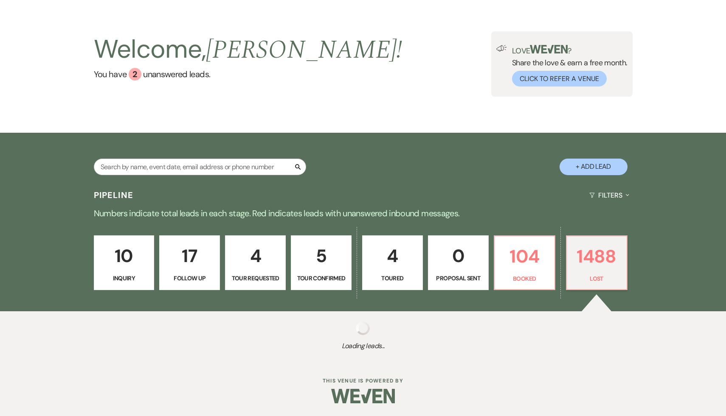
select select "8"
select select "5"
select select "8"
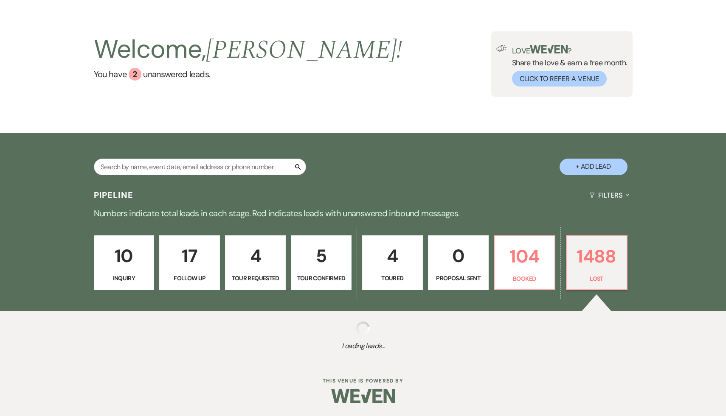
select select "5"
select select "8"
select select "7"
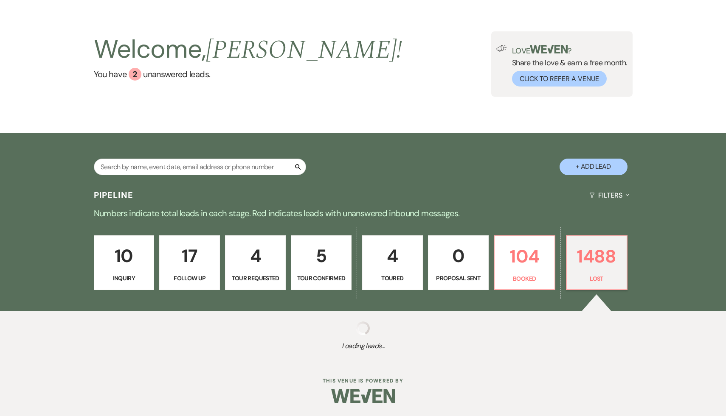
select select "8"
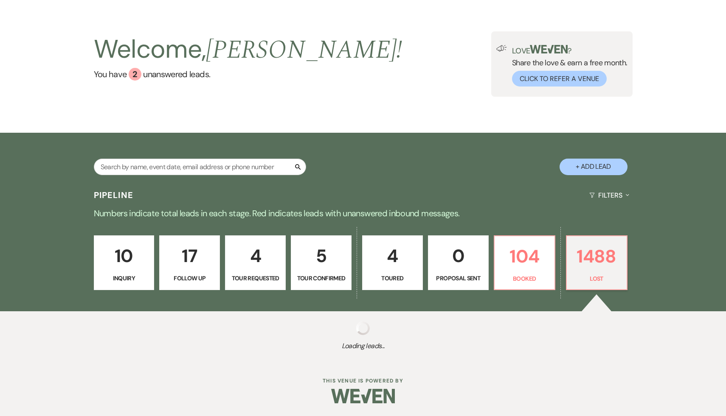
select select "5"
select select "8"
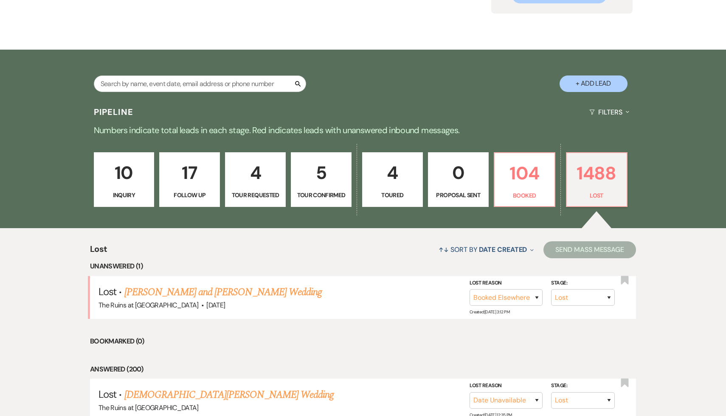
scroll to position [140, 0]
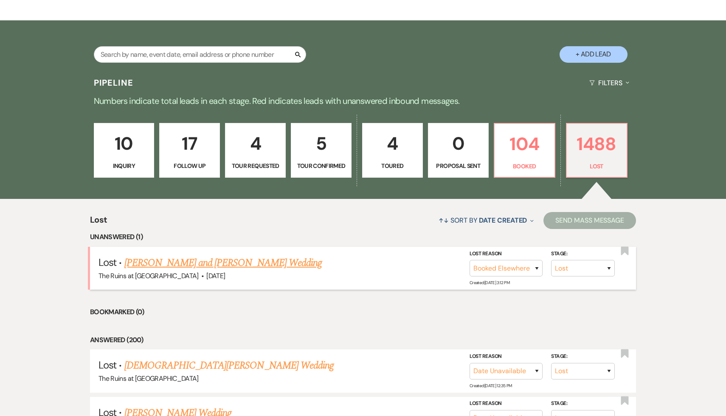
click at [249, 261] on link "Faith Chung and Sravan Reddy's Wedding" at bounding box center [223, 262] width 198 height 15
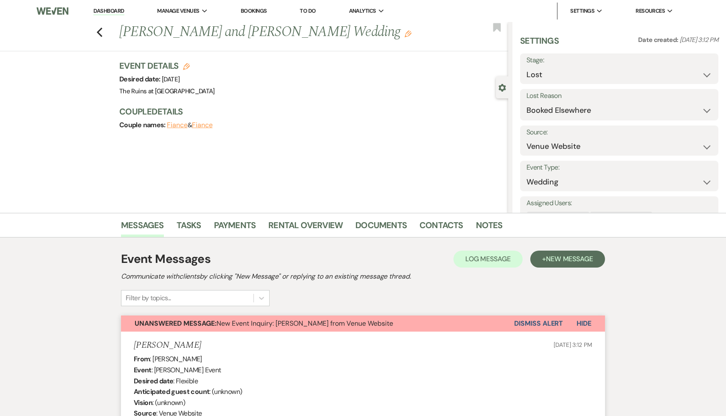
click at [552, 323] on button "Dismiss Alert" at bounding box center [538, 324] width 49 height 16
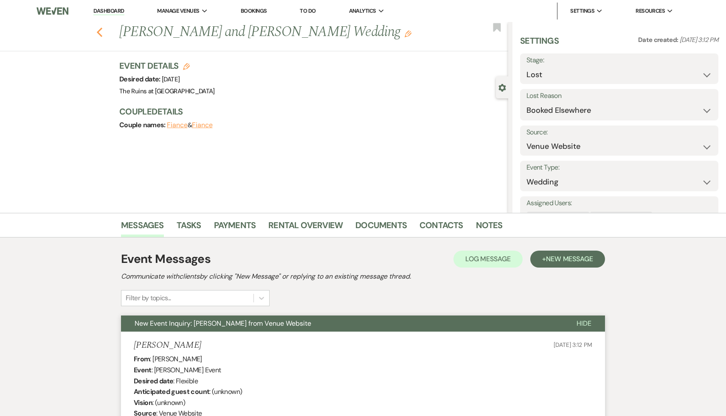
click at [101, 30] on icon "Previous" at bounding box center [99, 32] width 6 height 10
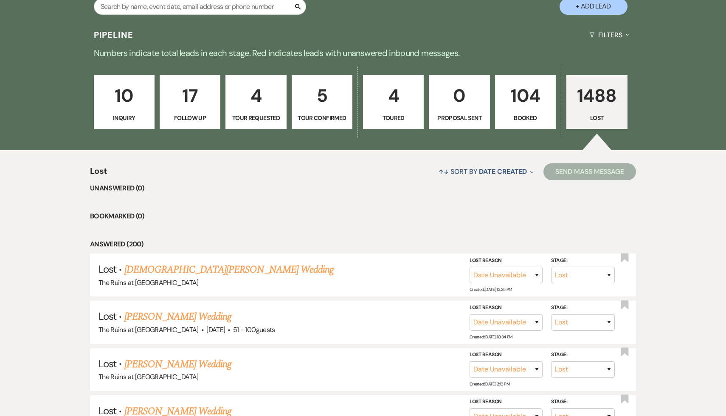
scroll to position [196, 0]
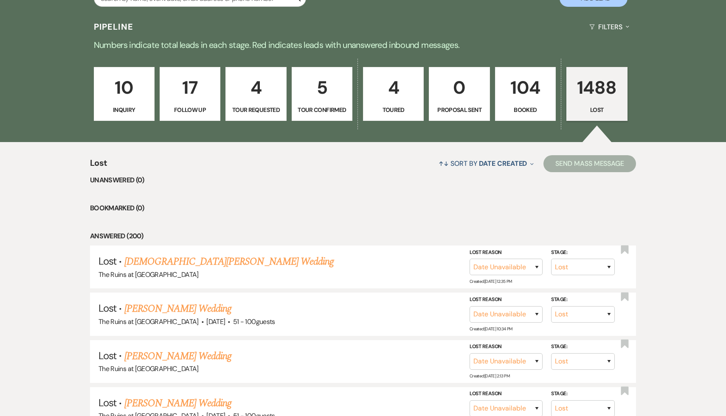
click at [129, 85] on p "10" at bounding box center [124, 87] width 50 height 28
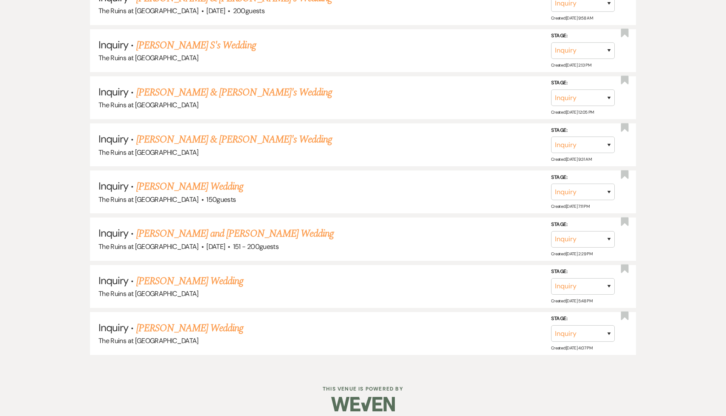
scroll to position [558, 0]
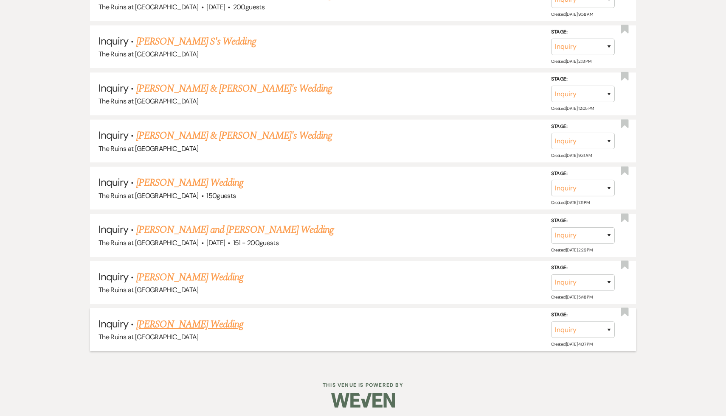
click at [182, 322] on link "Mary Raftery's Wedding" at bounding box center [189, 324] width 107 height 15
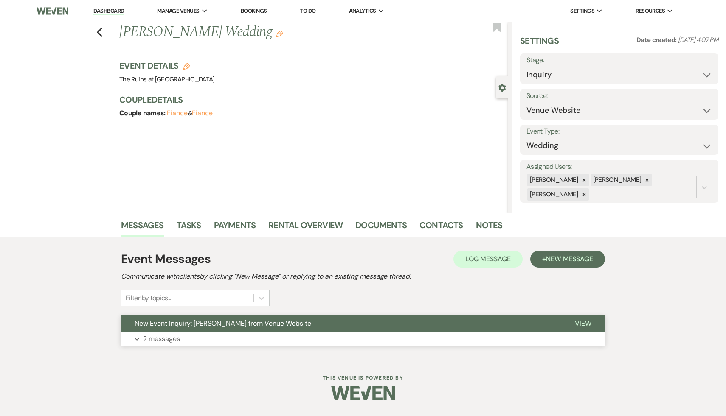
click at [182, 322] on span "New Event Inquiry: Mary Raftery from Venue Website" at bounding box center [223, 323] width 177 height 9
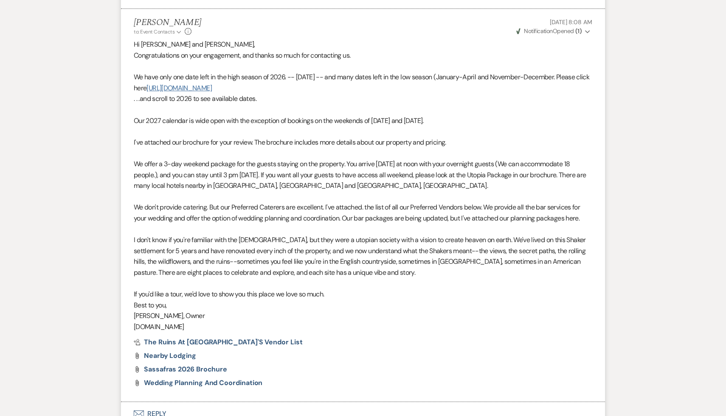
scroll to position [650, 0]
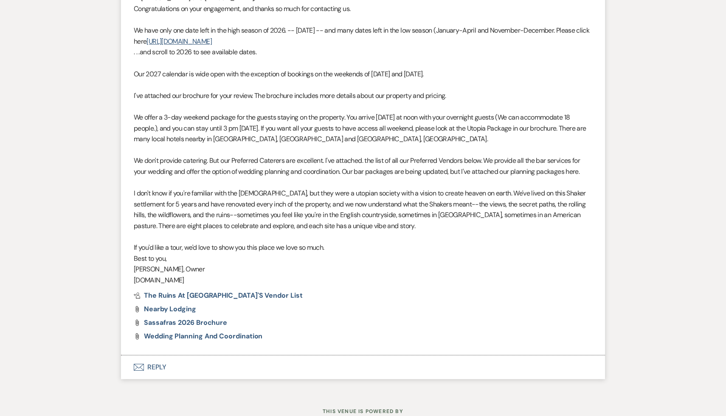
click at [154, 367] on button "Envelope Reply" at bounding box center [363, 368] width 484 height 24
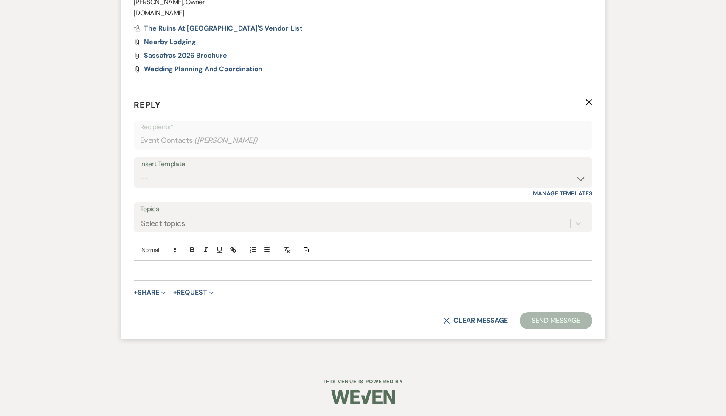
scroll to position [918, 0]
click at [579, 176] on select "-- Weven Planning Portal Introduction (Booked Events) Initial Inquiry Response …" at bounding box center [363, 178] width 446 height 17
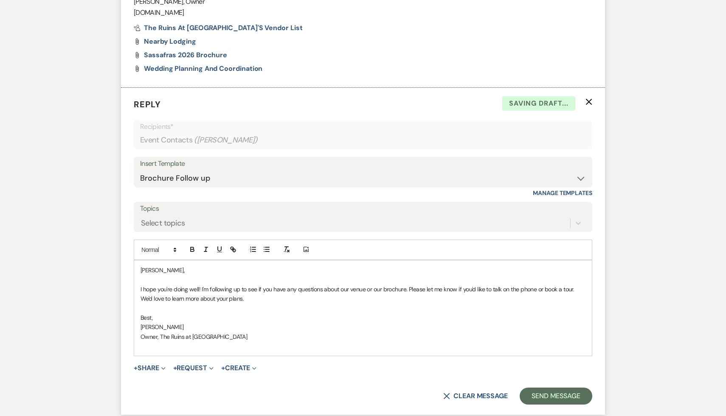
click at [140, 269] on div "Mary, I hope you're doing well! I'm following up to see if you have any questio…" at bounding box center [362, 309] width 457 height 96
click at [565, 395] on button "Send Message" at bounding box center [555, 396] width 73 height 17
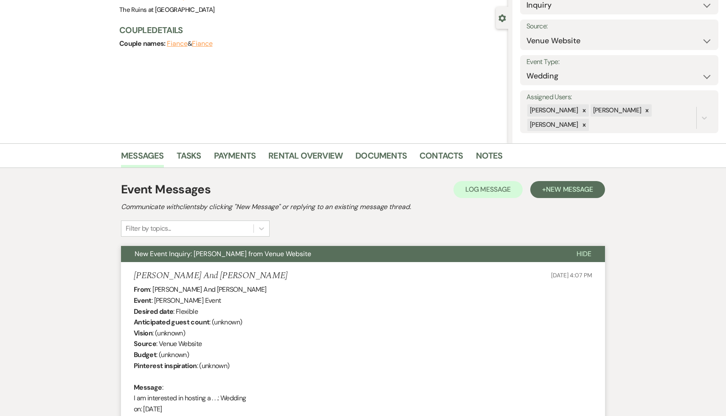
scroll to position [0, 0]
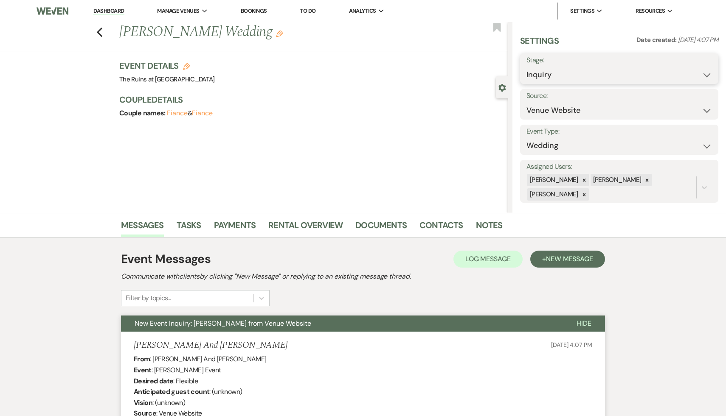
click at [704, 75] on select "Inquiry Follow Up Tour Requested Tour Confirmed Toured Proposal Sent Booked Lost" at bounding box center [618, 75] width 185 height 17
click at [702, 66] on button "Save" at bounding box center [697, 68] width 42 height 17
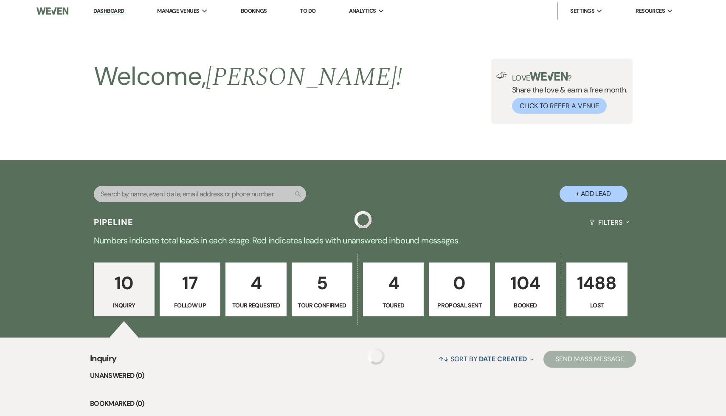
scroll to position [511, 0]
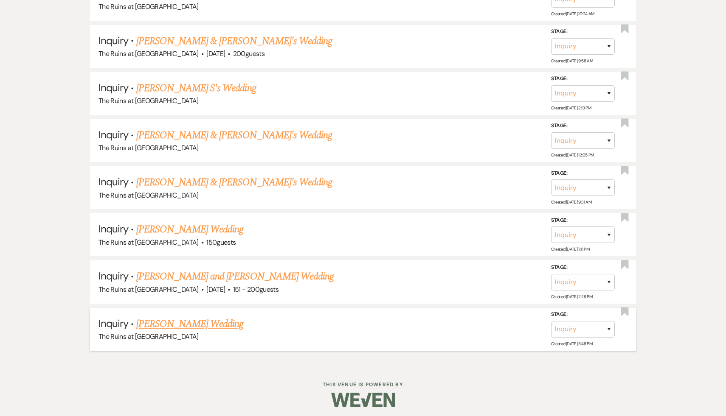
click at [206, 323] on link "Jed Anne Jacinto's Wedding" at bounding box center [189, 324] width 107 height 15
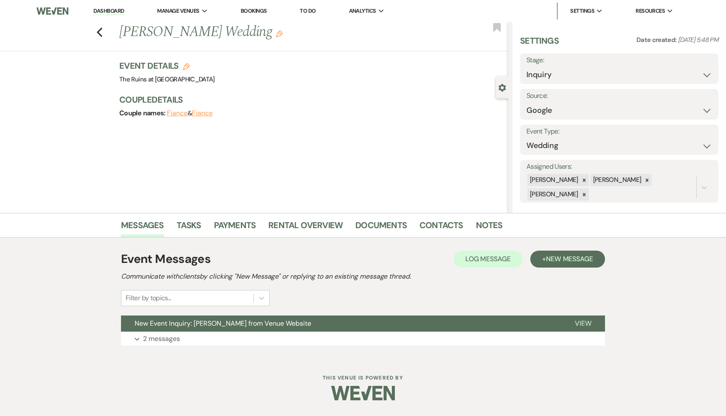
click at [206, 323] on span "New Event Inquiry: Jed Anne Jacinto from Venue Website" at bounding box center [223, 323] width 177 height 9
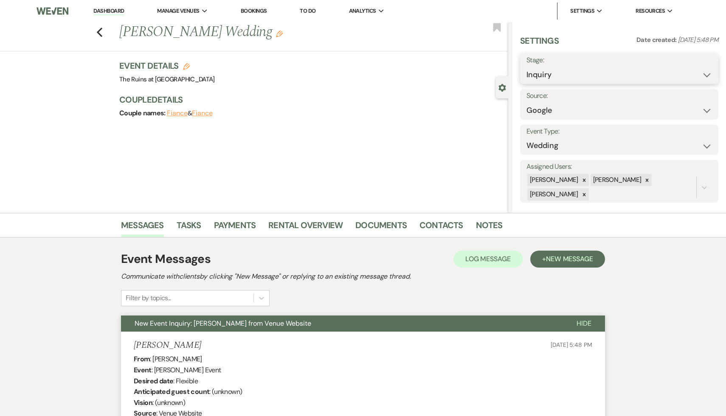
click at [707, 74] on select "Inquiry Follow Up Tour Requested Tour Confirmed Toured Proposal Sent Booked Lost" at bounding box center [618, 75] width 185 height 17
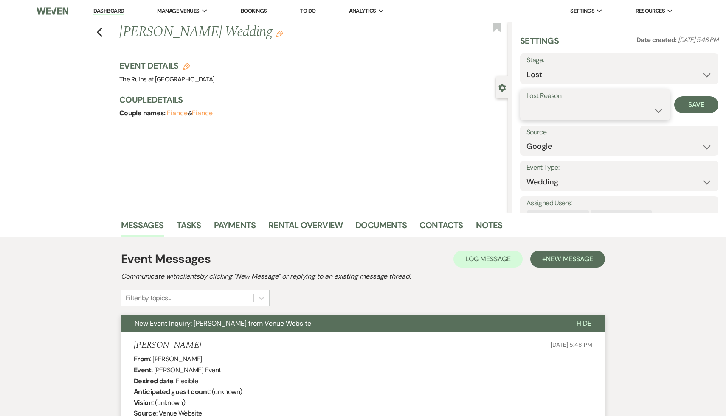
click at [656, 109] on select "Booked Elsewhere Budget Date Unavailable No Response Not a Good Match Capacity …" at bounding box center [594, 110] width 137 height 17
click at [696, 106] on button "Save" at bounding box center [696, 104] width 44 height 17
click at [98, 32] on use "button" at bounding box center [100, 32] width 6 height 9
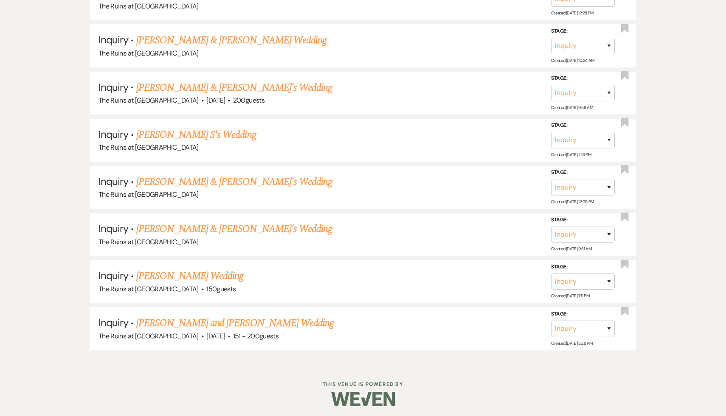
scroll to position [463, 0]
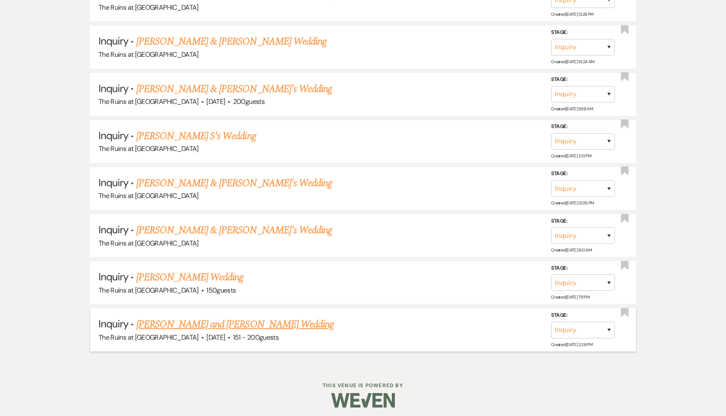
click at [217, 322] on link "Claire Fitzpatrick and Riley's Wedding" at bounding box center [235, 324] width 198 height 15
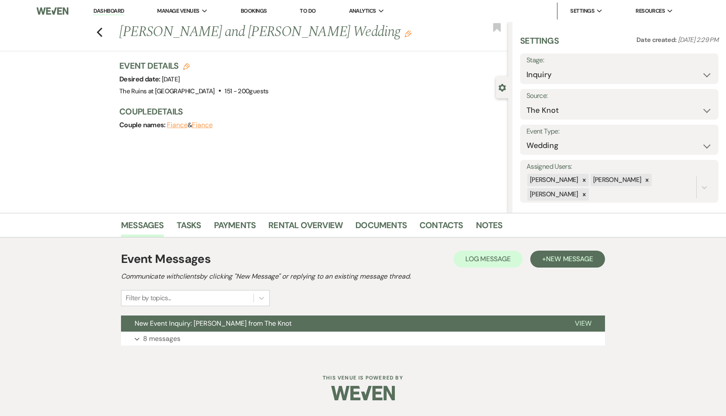
click at [217, 322] on span "New Event Inquiry: Claire Fitzpatrick from The Knot" at bounding box center [213, 323] width 157 height 9
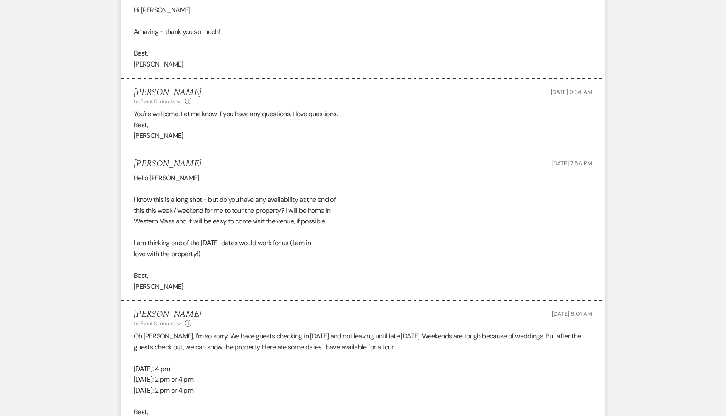
scroll to position [1725, 0]
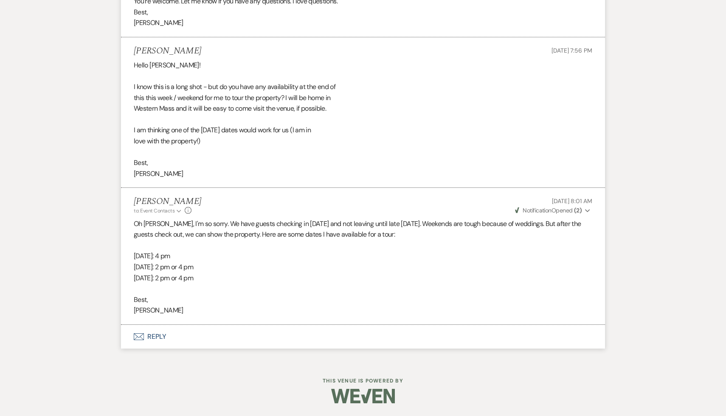
click at [281, 286] on p at bounding box center [363, 288] width 458 height 11
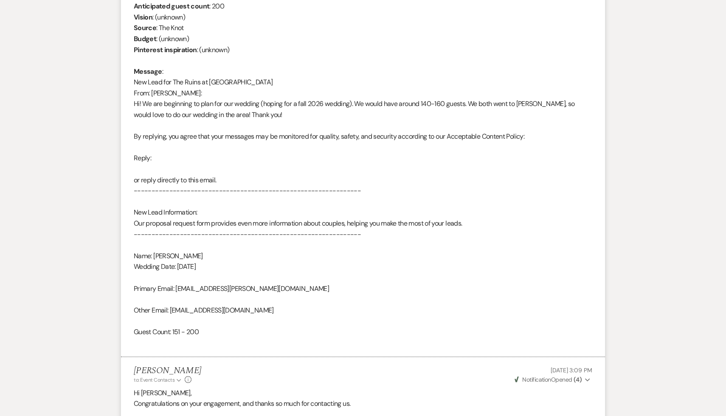
scroll to position [284, 0]
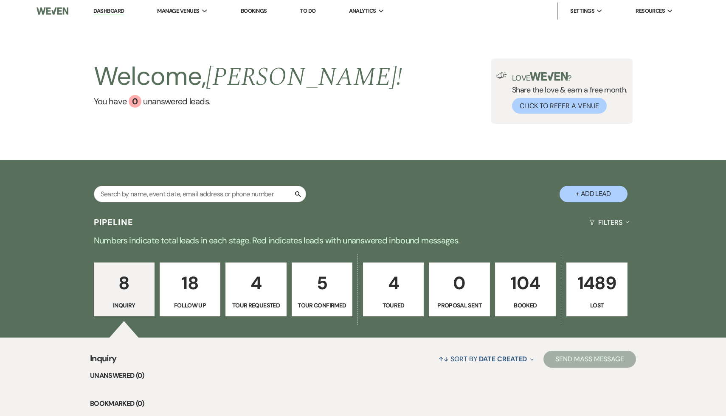
click at [520, 286] on p "104" at bounding box center [525, 283] width 50 height 28
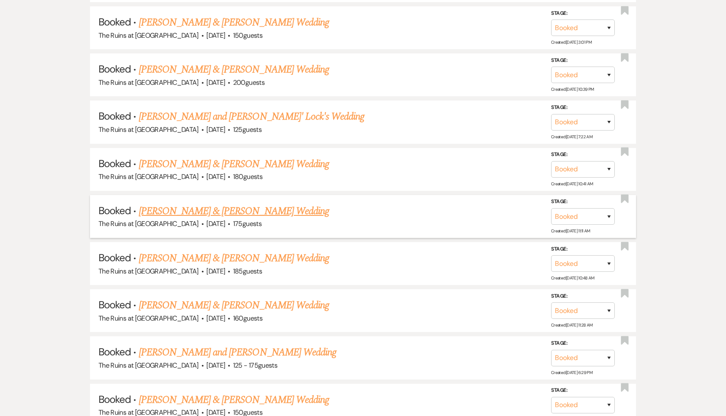
scroll to position [664, 0]
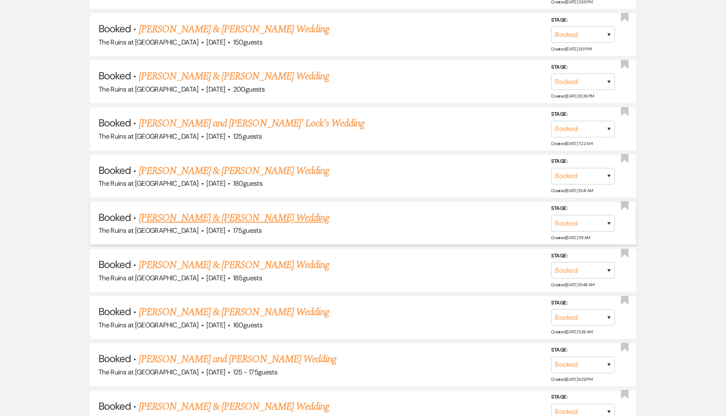
click at [259, 214] on link "Alex Fafoutis & Lenore Shickmanter's Wedding" at bounding box center [234, 217] width 190 height 15
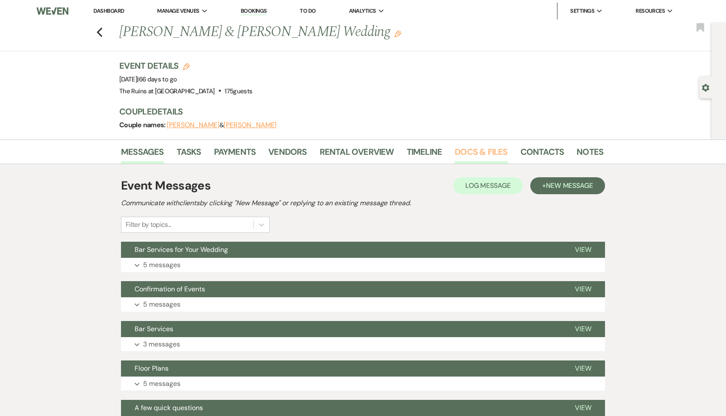
click at [487, 149] on link "Docs & Files" at bounding box center [480, 154] width 53 height 19
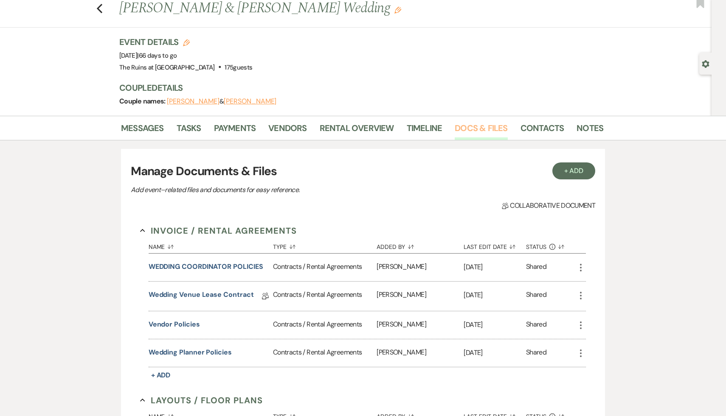
scroll to position [30, 0]
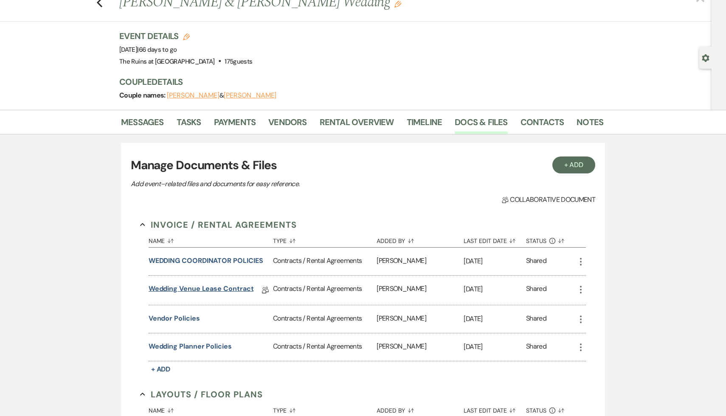
click at [230, 290] on link "Wedding Venue Lease Contract" at bounding box center [201, 290] width 105 height 13
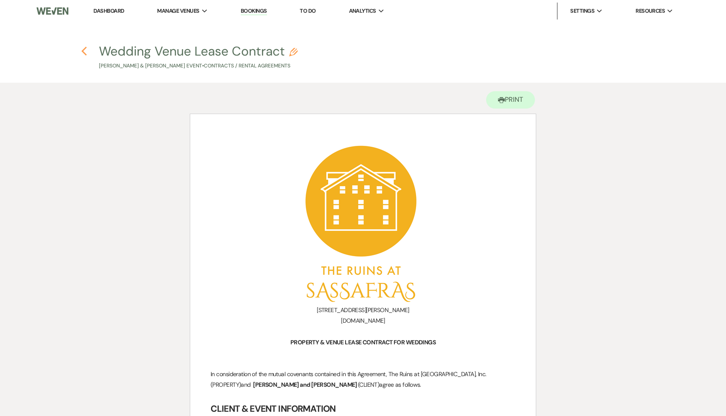
click at [86, 50] on icon "Previous" at bounding box center [84, 51] width 6 height 10
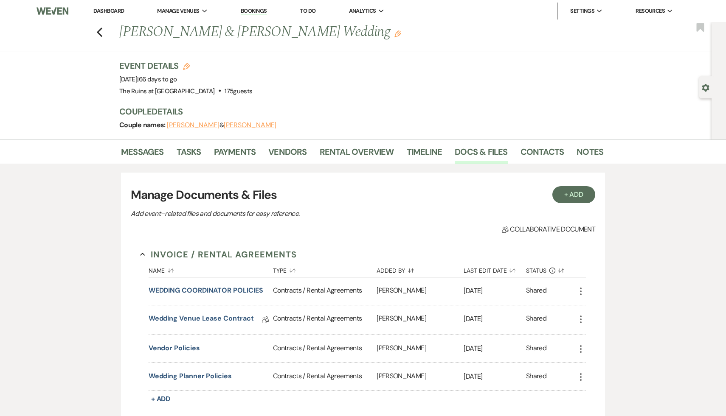
scroll to position [30, 0]
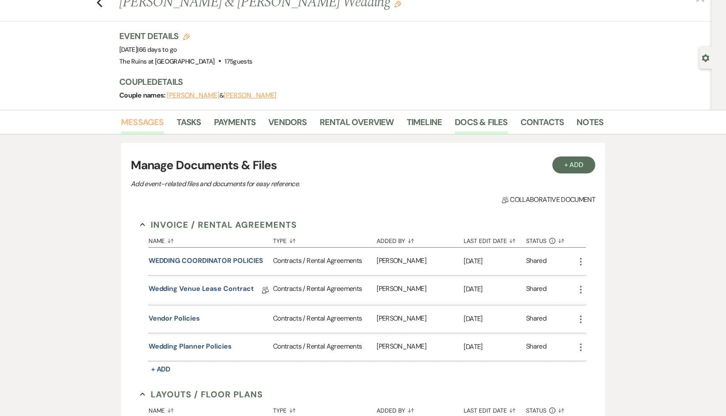
click at [153, 121] on link "Messages" at bounding box center [142, 124] width 43 height 19
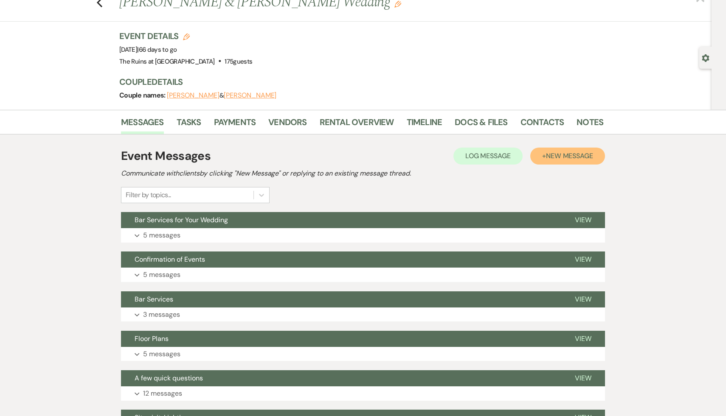
click at [587, 153] on span "New Message" at bounding box center [569, 155] width 47 height 9
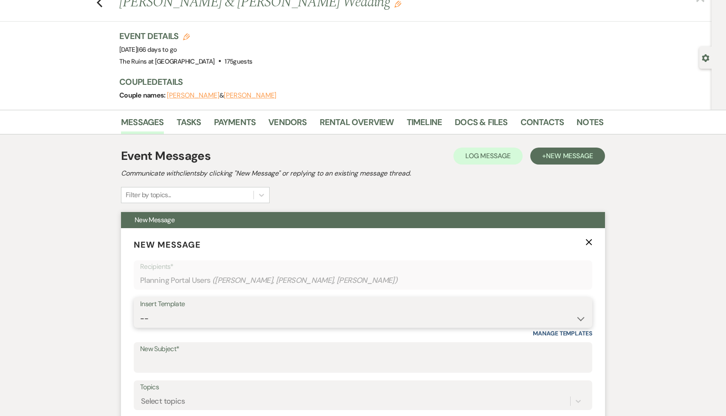
click at [582, 317] on select "-- Weven Planning Portal Introduction (Booked Events) Initial Inquiry Response …" at bounding box center [363, 319] width 446 height 17
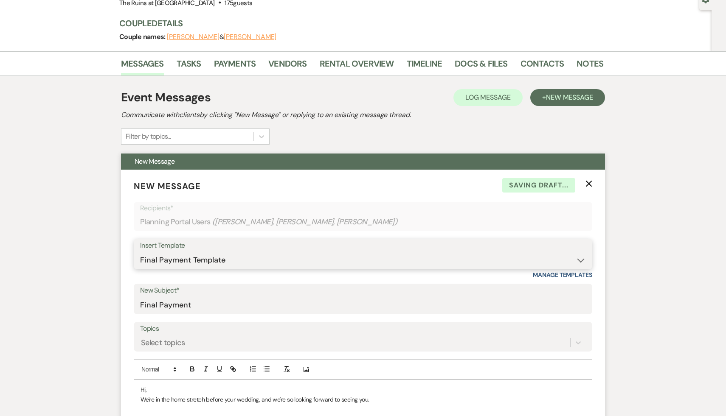
scroll to position [150, 0]
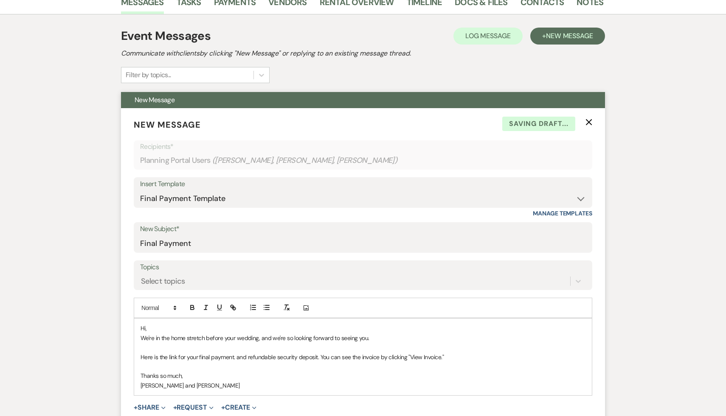
click at [187, 331] on p "Hi," at bounding box center [362, 328] width 445 height 9
click at [458, 356] on p "Here is the link for your final payment. and refundable security deposit. You c…" at bounding box center [362, 357] width 445 height 9
drag, startPoint x: 405, startPoint y: 368, endPoint x: 124, endPoint y: 365, distance: 280.9
click at [124, 365] on form "New Message X Saving draft... Recipients* Planning Portal Users ( Alex Fafoutis…" at bounding box center [363, 281] width 484 height 346
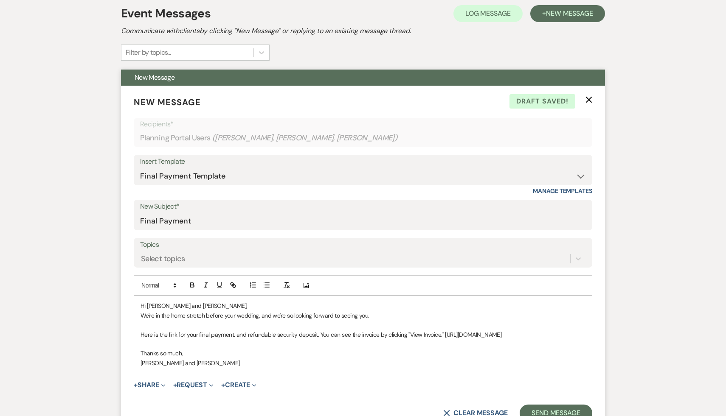
scroll to position [173, 0]
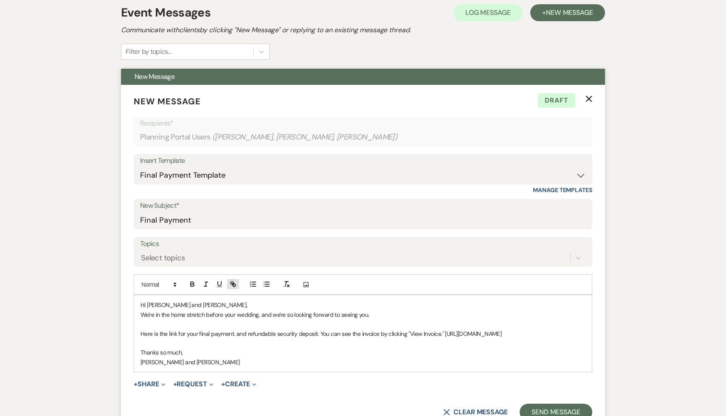
click at [234, 285] on icon "button" at bounding box center [233, 284] width 8 height 8
click at [316, 361] on link at bounding box center [312, 360] width 18 height 6
click at [316, 357] on p "Thanks so much," at bounding box center [362, 352] width 445 height 9
click at [443, 338] on link "https://customer.billergenie.com/MTc1NDc=/Invoices/DetailInfo/lz0WGOOeg03y/yZ96…" at bounding box center [471, 334] width 56 height 8
click at [296, 357] on link "https://customer.billergenie.com/MTc1NDc=/Invoices/DetailInfo/lz0WGOOeg03y/yZ96…" at bounding box center [269, 359] width 53 height 11
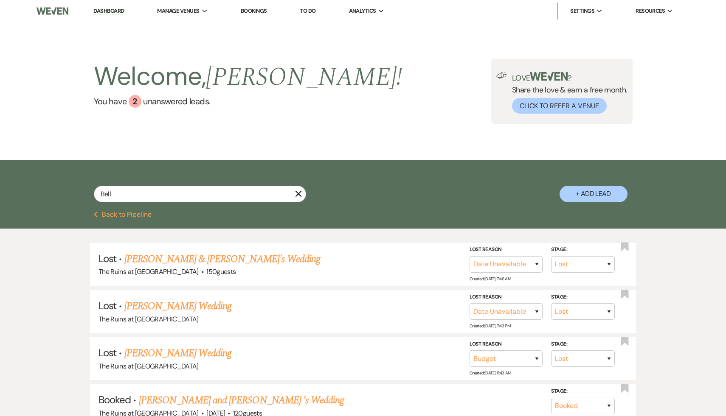
select select "8"
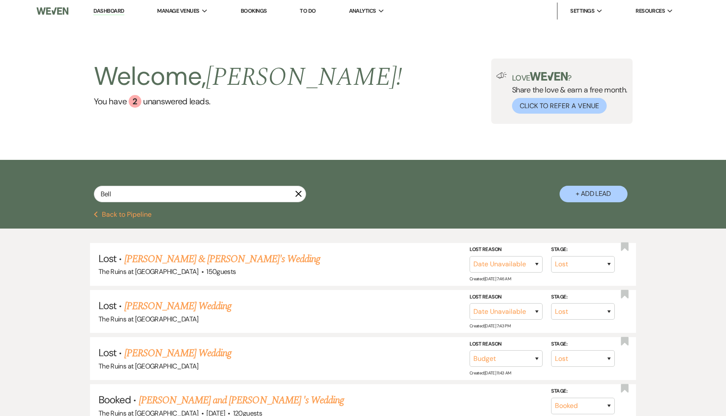
select select "7"
select select "8"
select select "5"
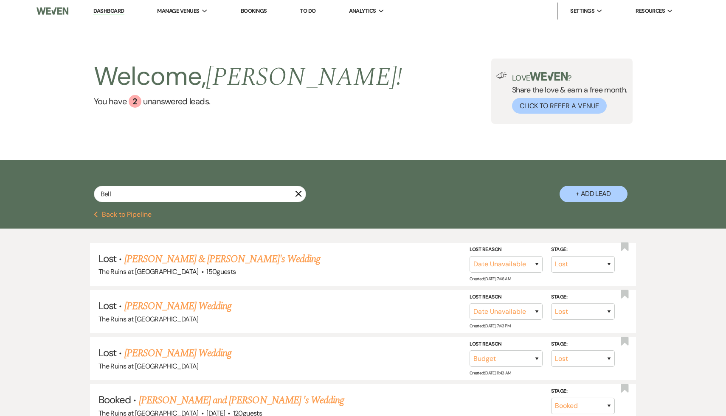
select select "8"
select select "5"
select select "8"
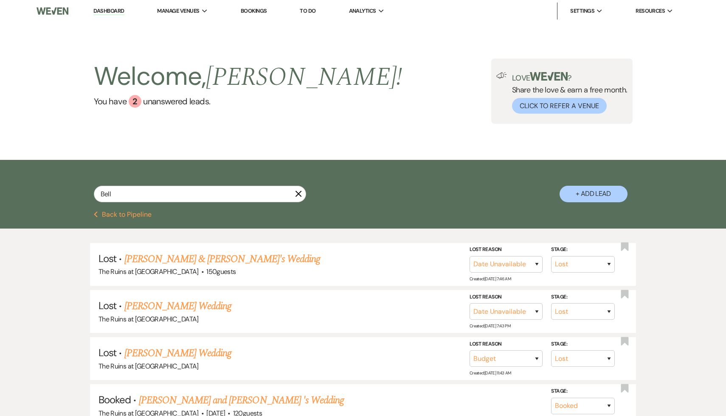
select select "4"
select select "8"
select select "5"
select select "8"
select select "5"
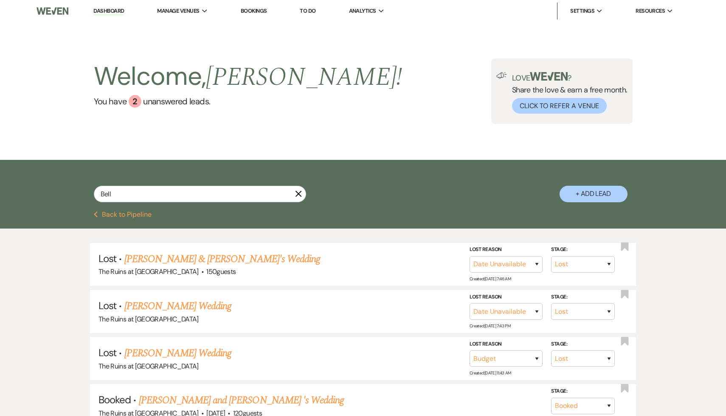
select select "8"
select select "5"
select select "8"
select select "5"
